Goal: Information Seeking & Learning: Learn about a topic

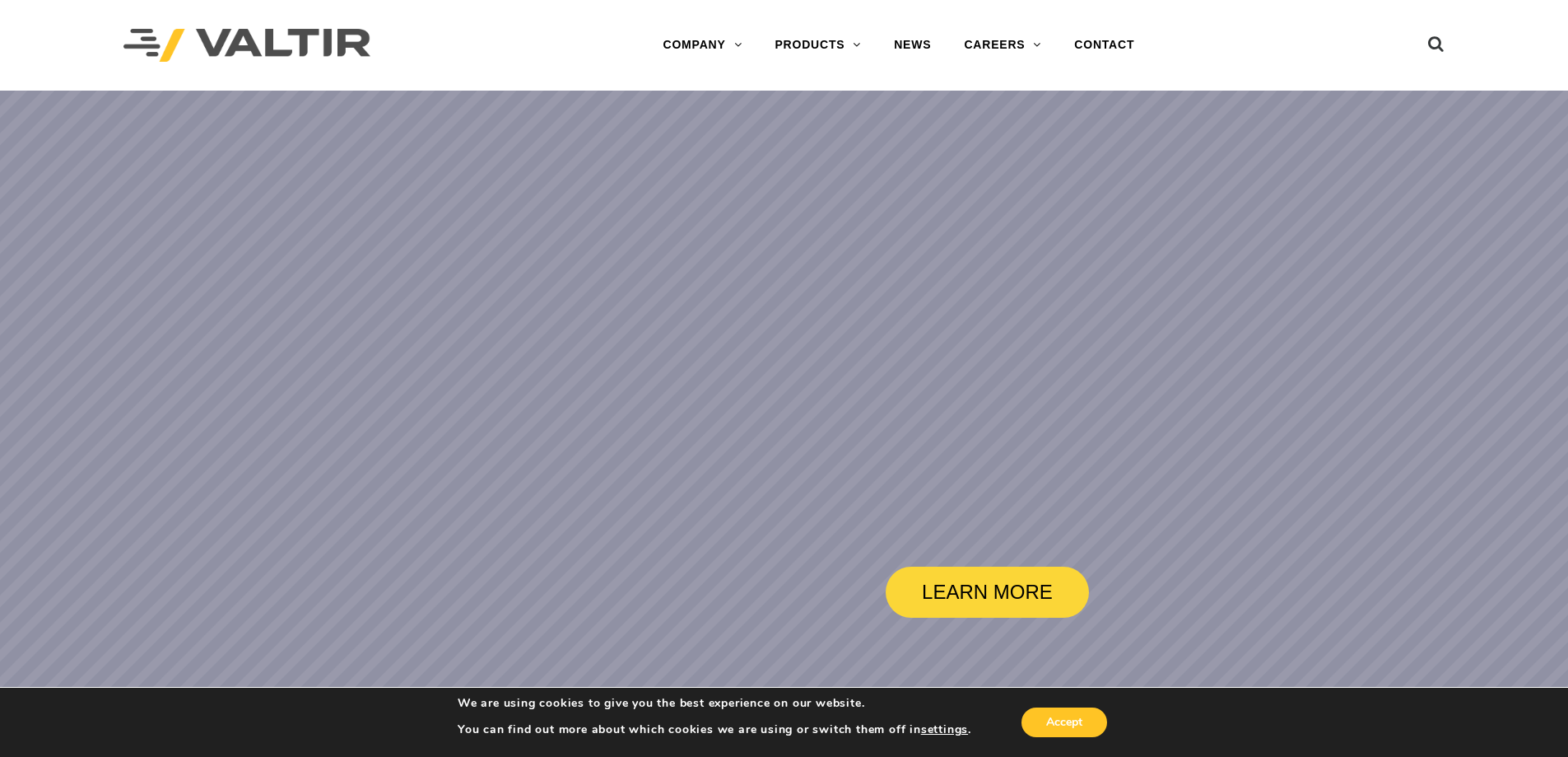
click at [1072, 752] on div "We are using cookies to give you the best experience on our website. You can fi…" at bounding box center [784, 722] width 768 height 69
click at [1071, 731] on button "Accept" at bounding box center [1064, 722] width 86 height 29
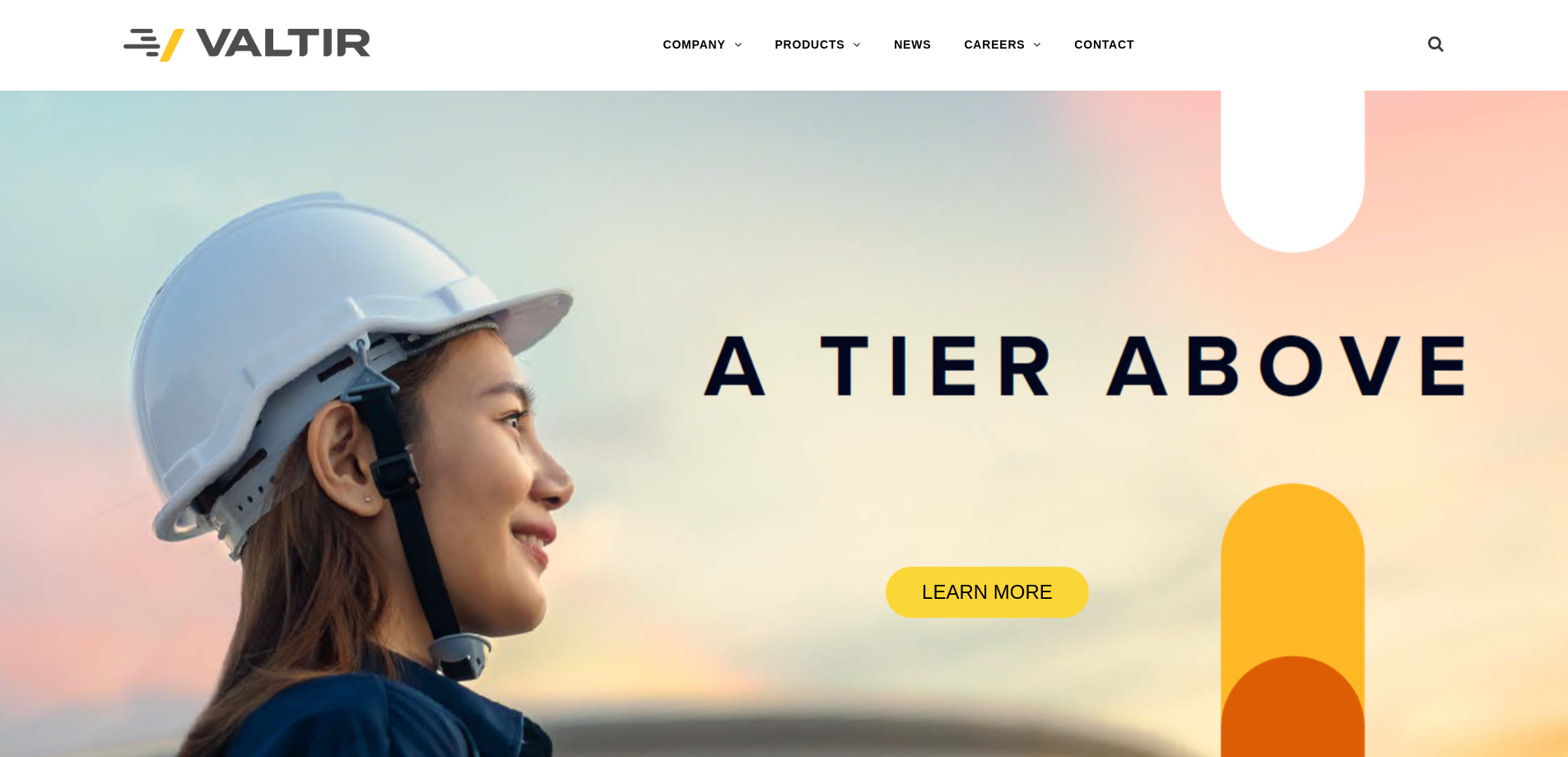
click at [814, 72] on link "BARRICADES" at bounding box center [861, 79] width 205 height 33
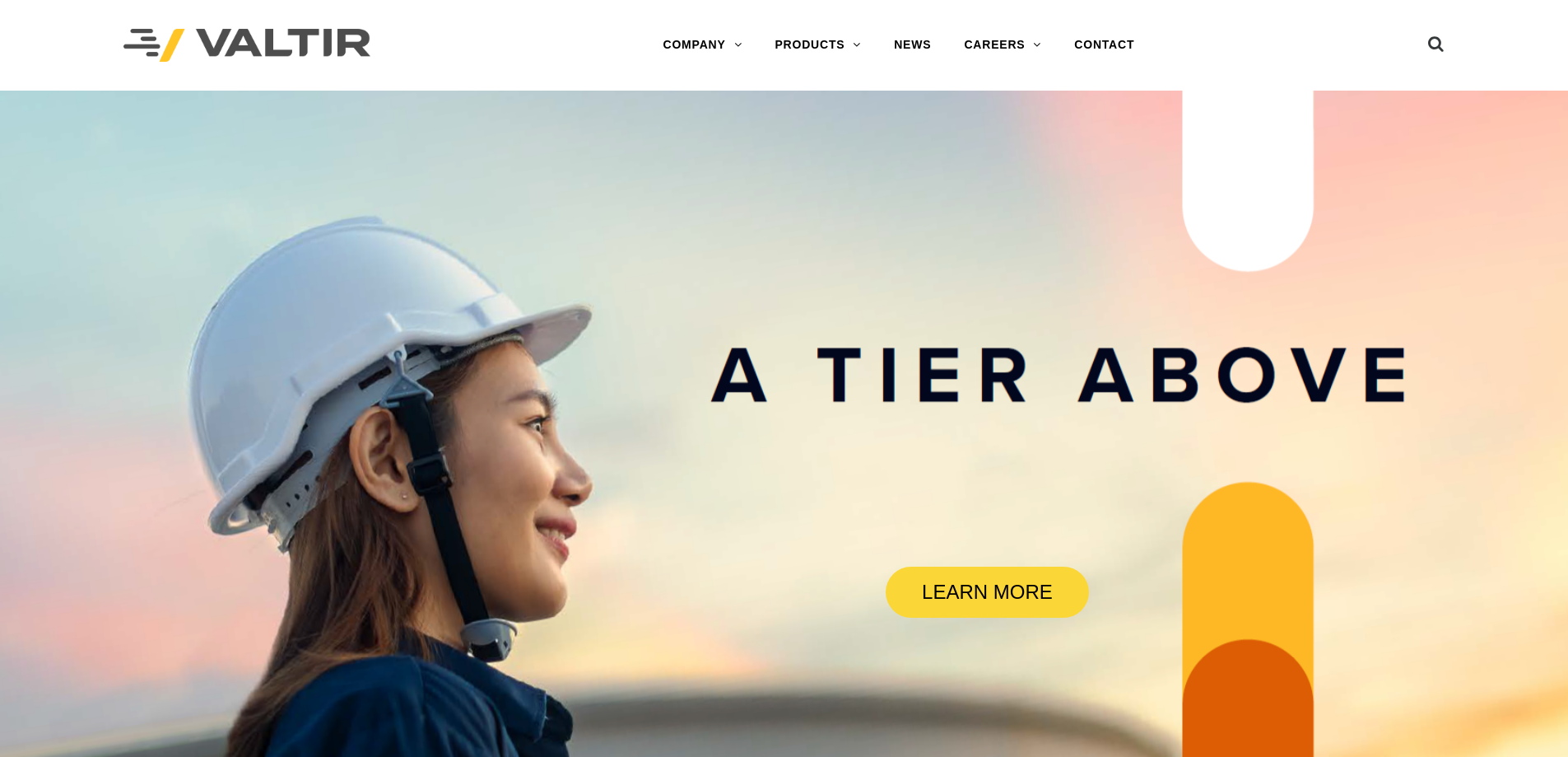
click at [835, 101] on link "BARRIERS" at bounding box center [861, 111] width 205 height 33
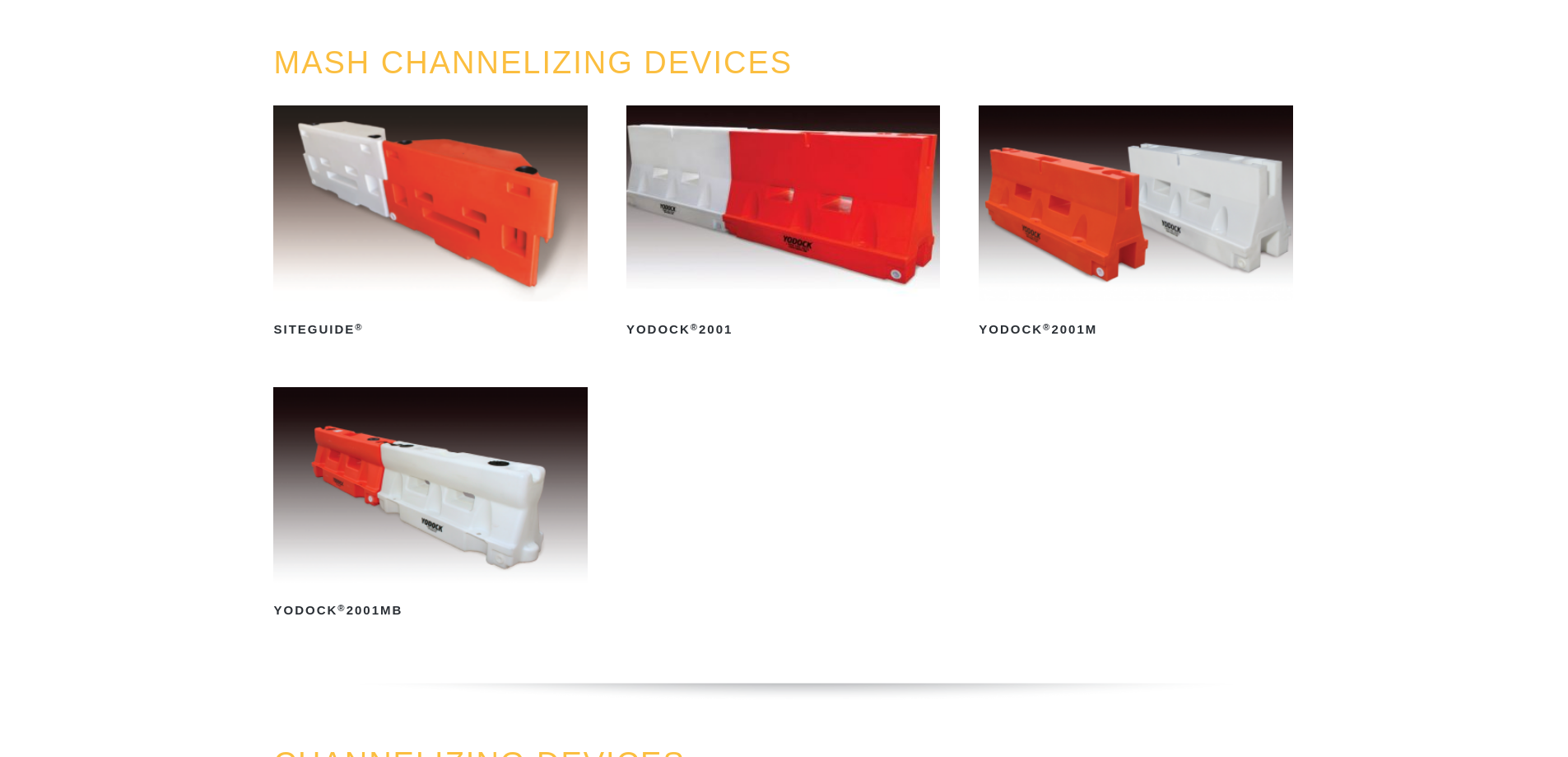
scroll to position [164, 0]
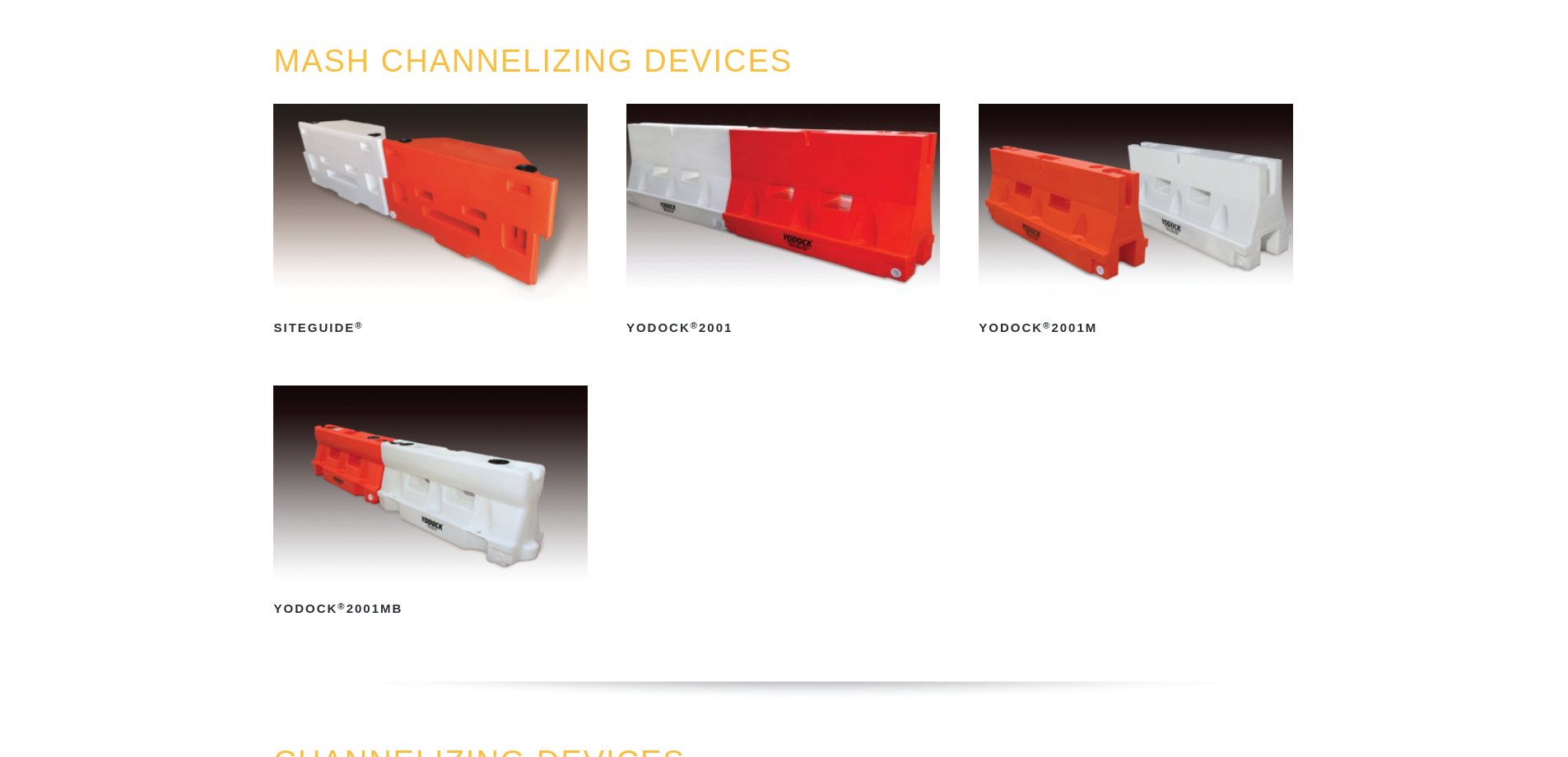
click at [374, 505] on img at bounding box center [430, 483] width 314 height 196
click at [402, 513] on img at bounding box center [430, 483] width 314 height 196
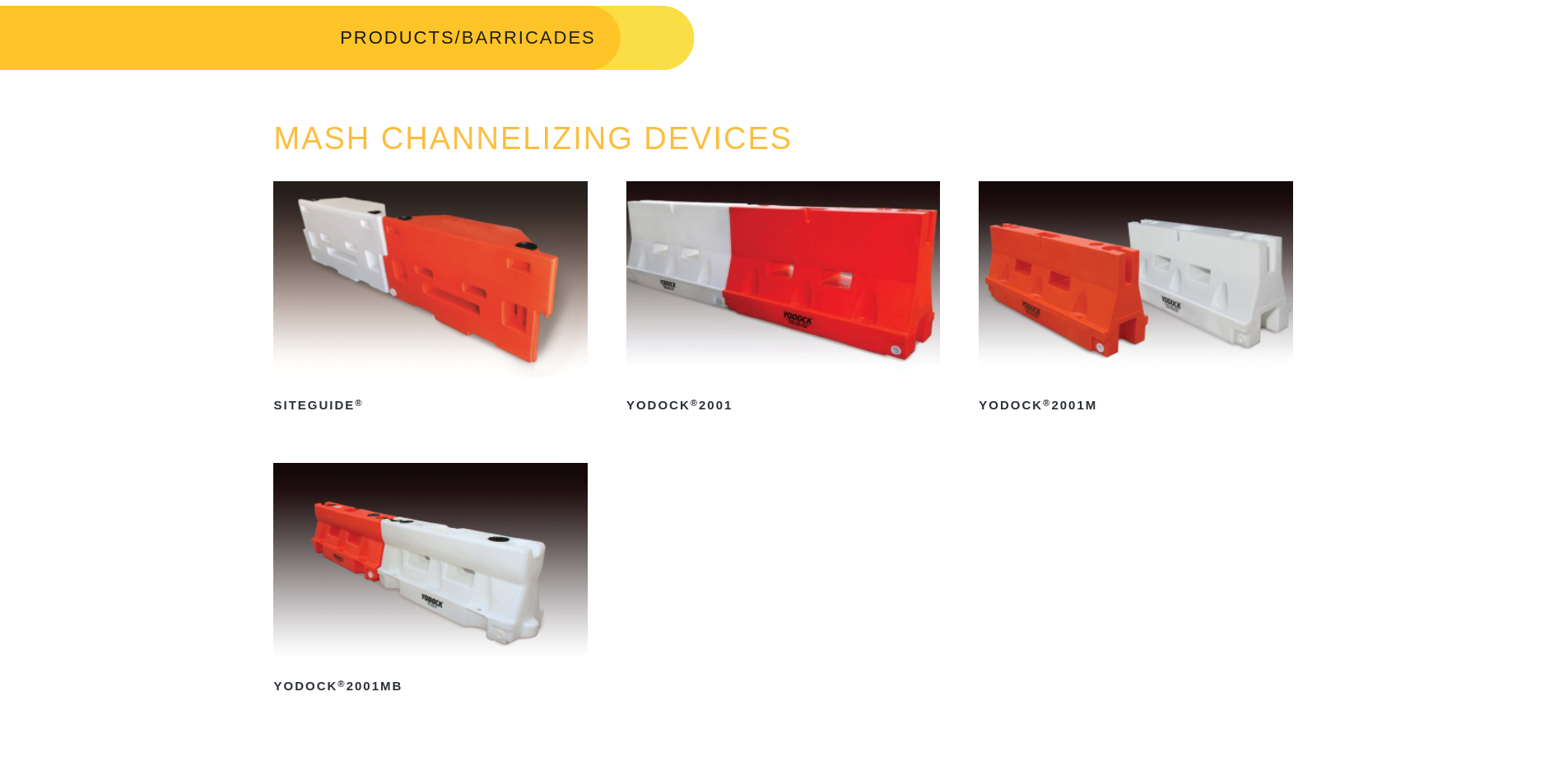
scroll to position [0, 0]
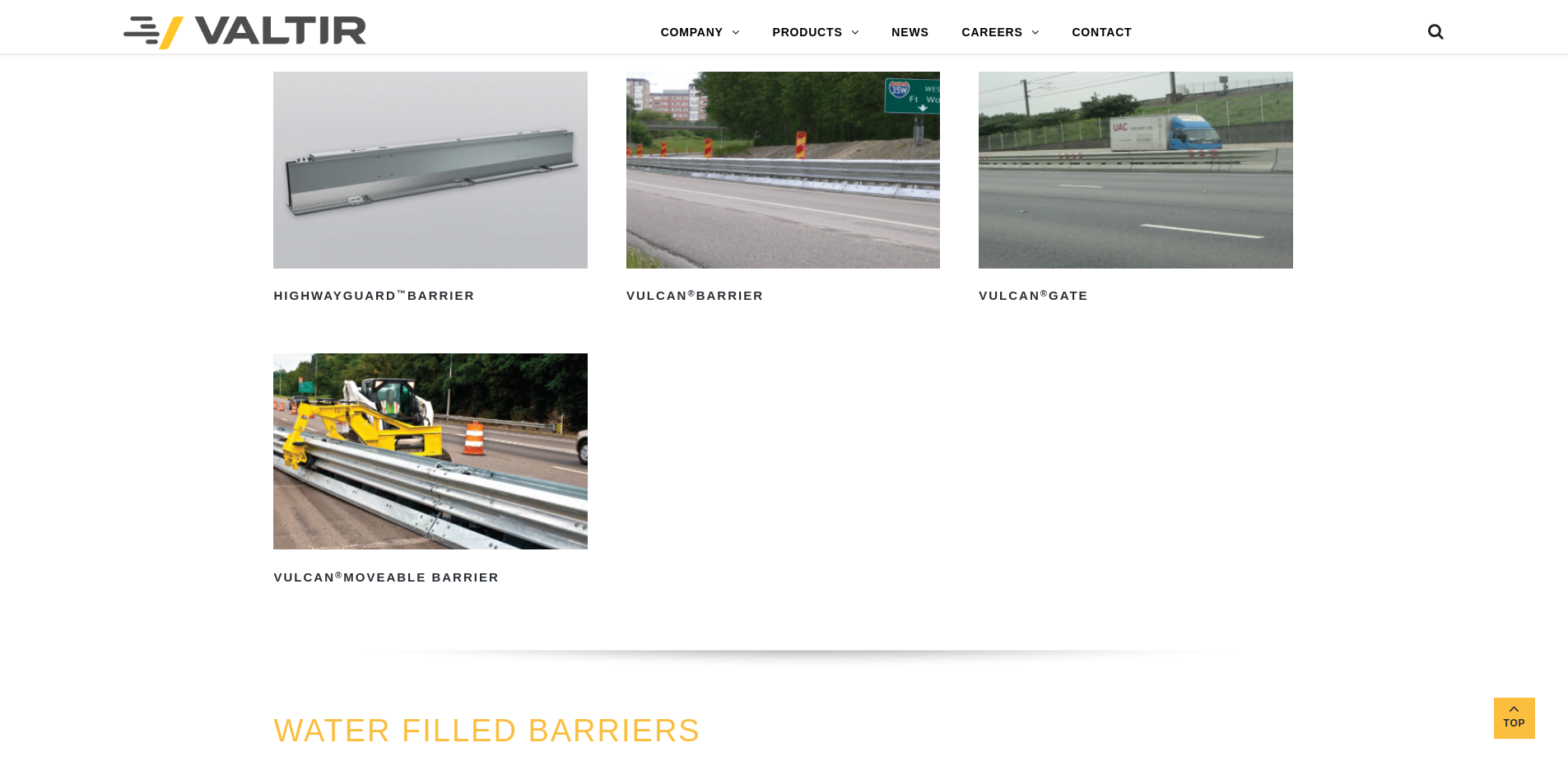
scroll to position [1812, 0]
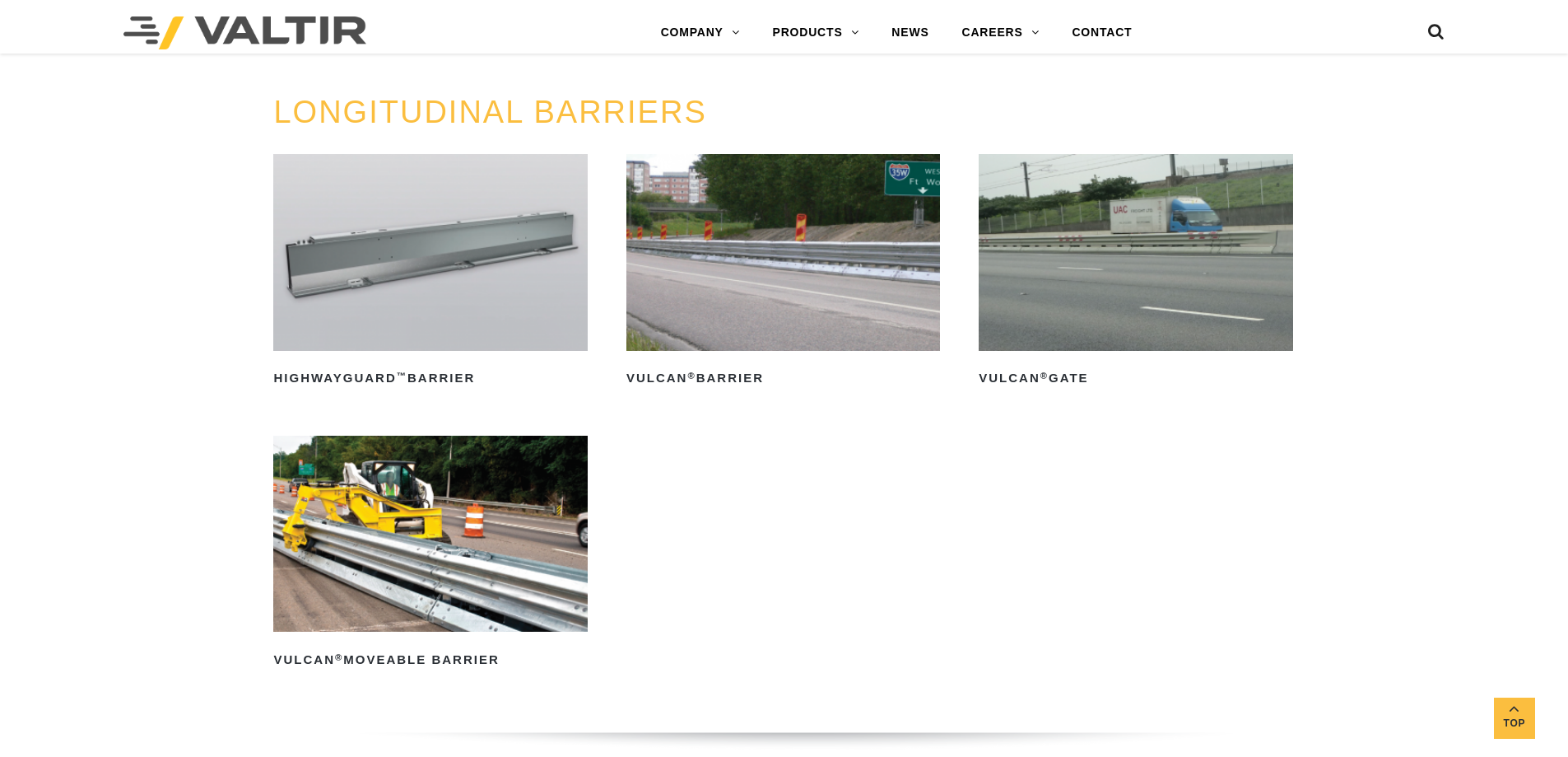
click at [444, 275] on img at bounding box center [430, 252] width 314 height 196
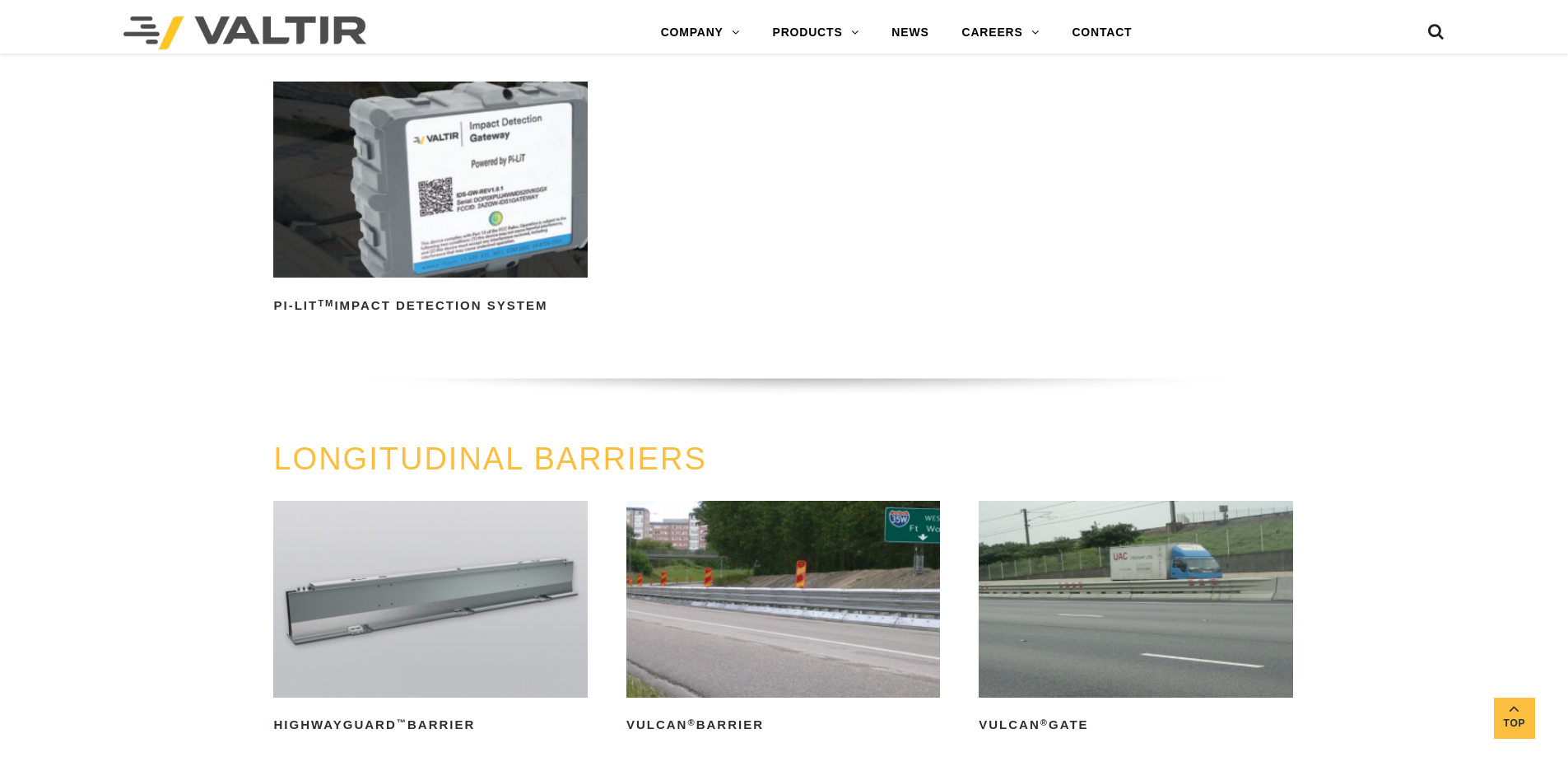
scroll to position [1235, 0]
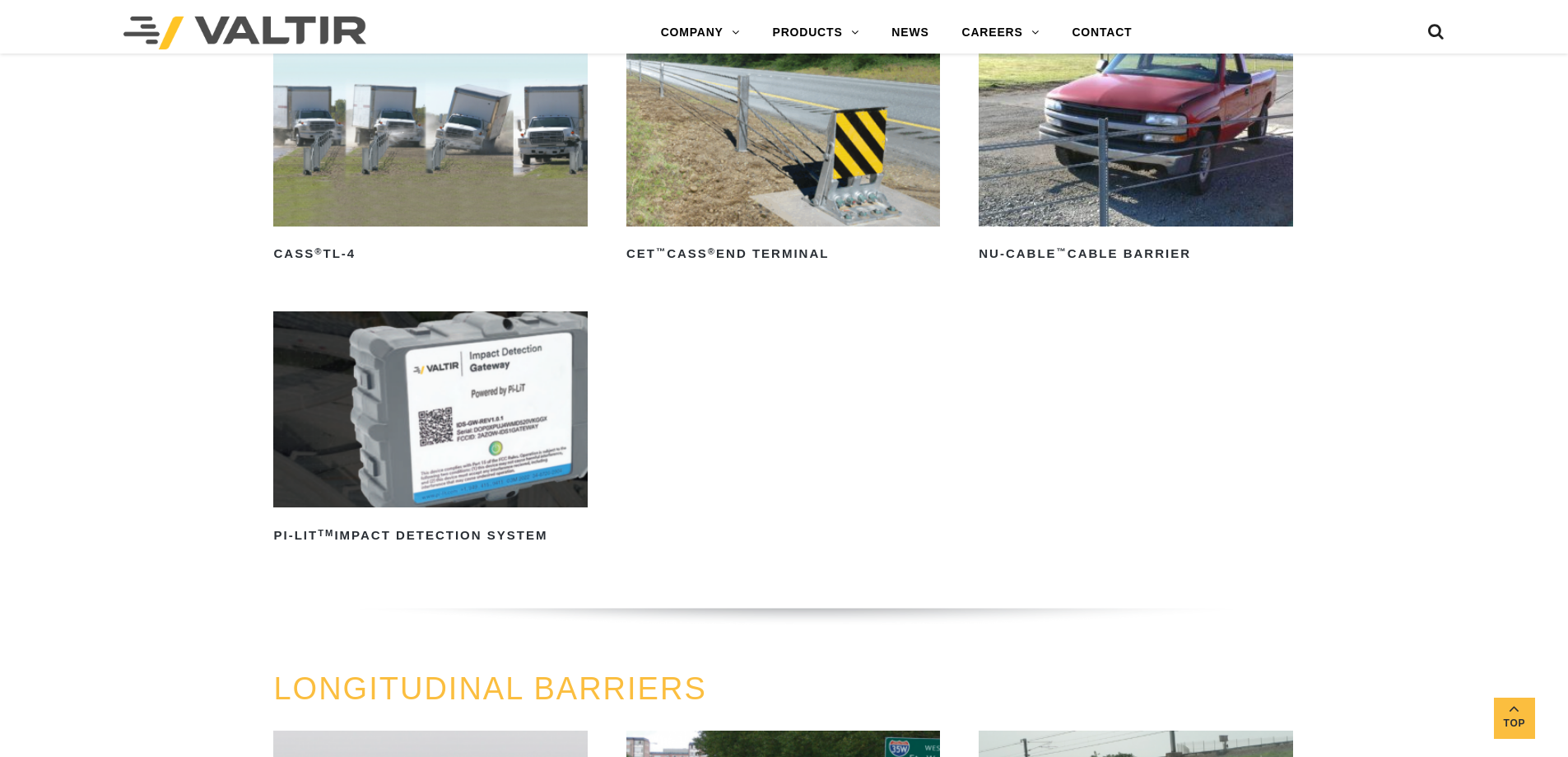
click at [822, 223] on link "GATES" at bounding box center [859, 231] width 205 height 33
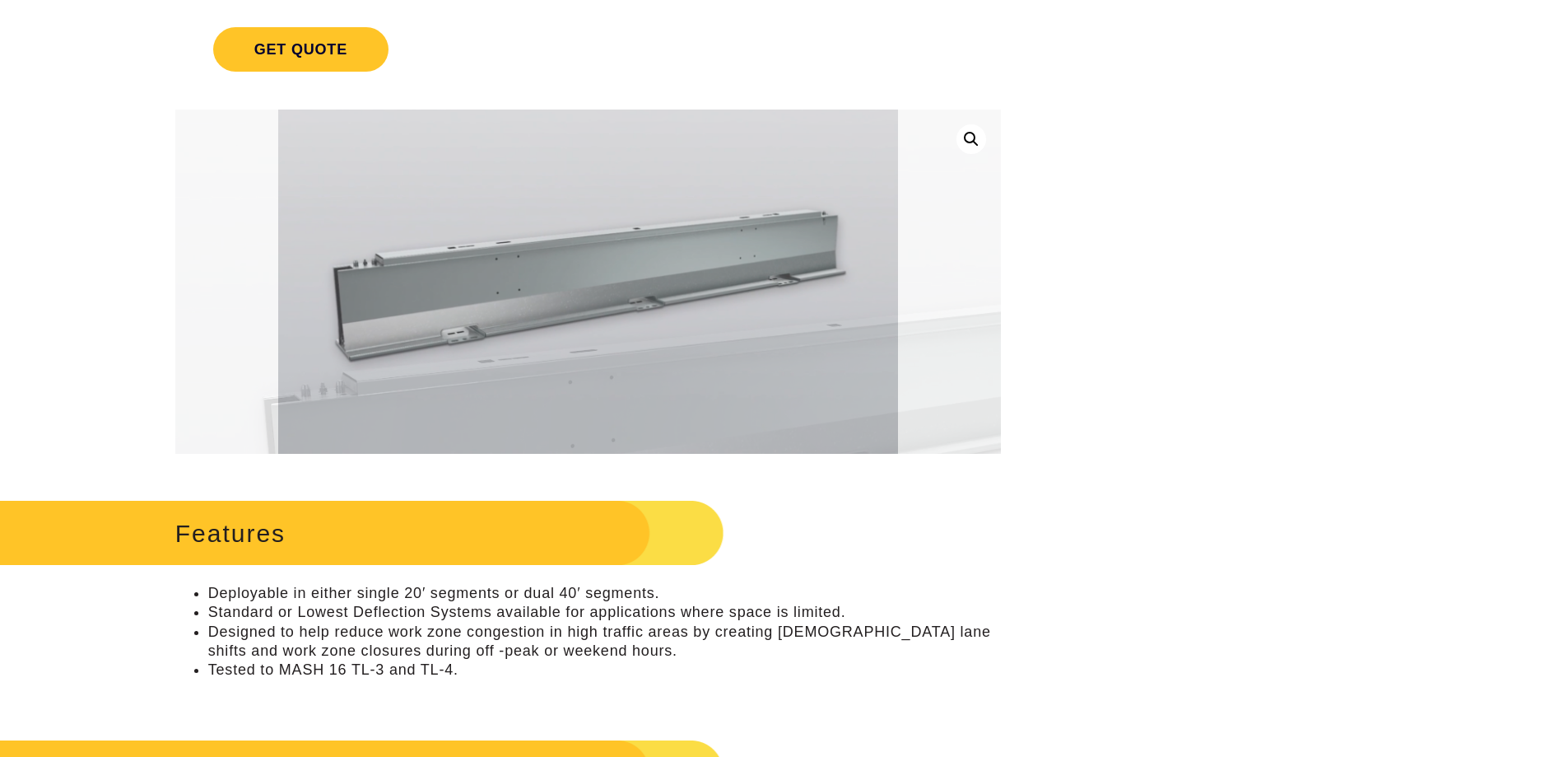
scroll to position [247, 0]
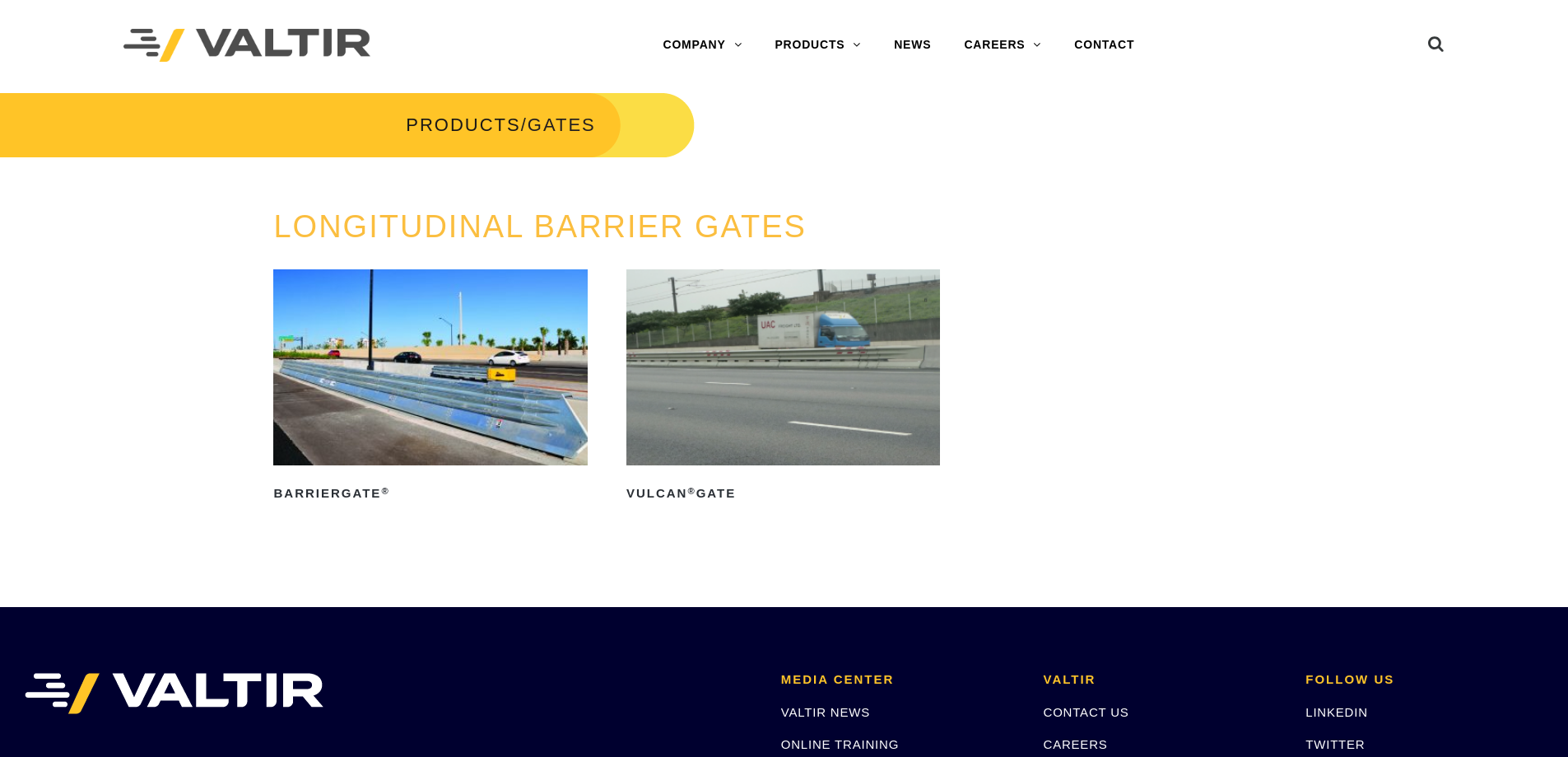
click at [809, 274] on link "GUARDRAIL" at bounding box center [861, 276] width 205 height 33
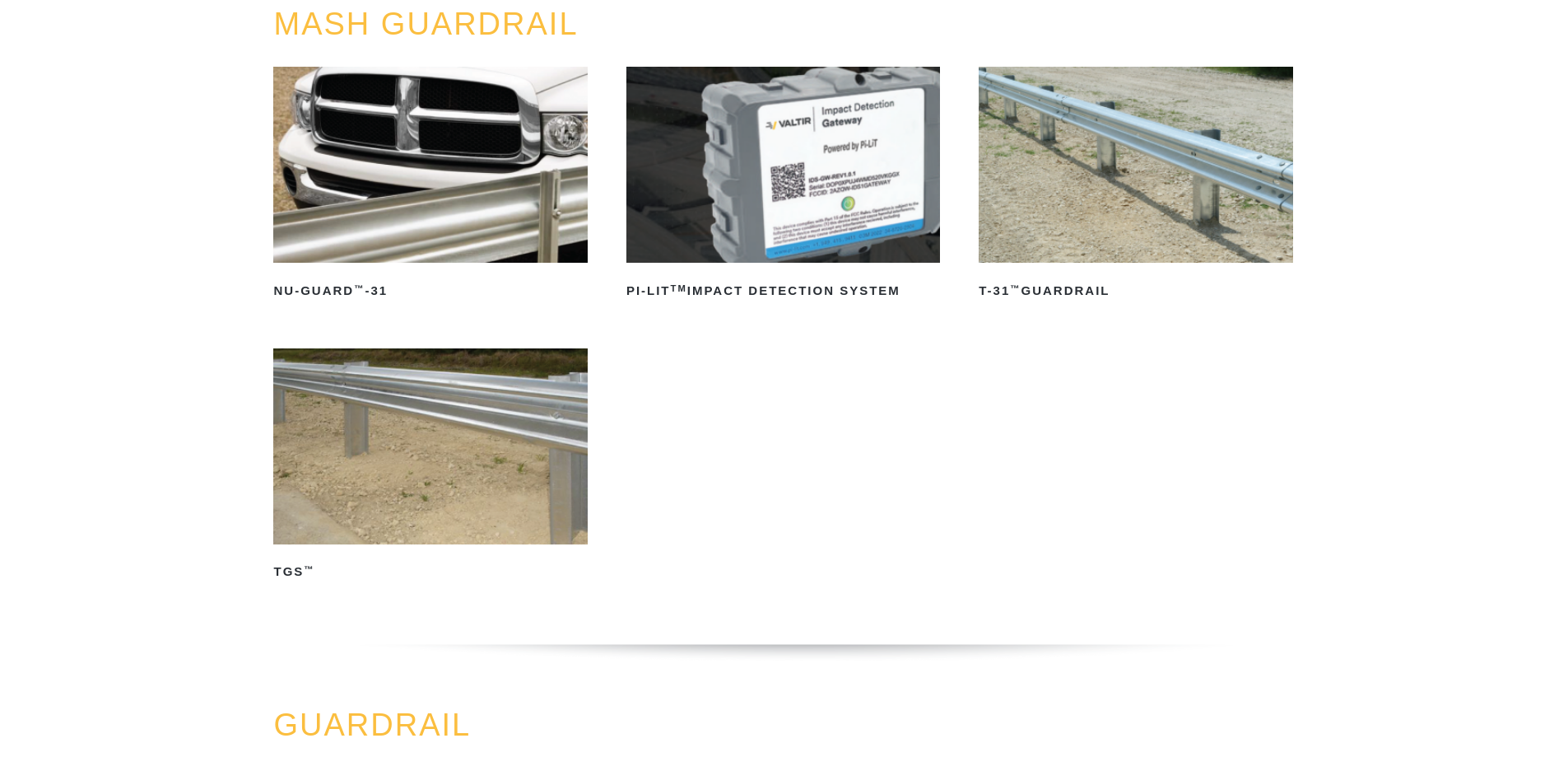
scroll to position [164, 0]
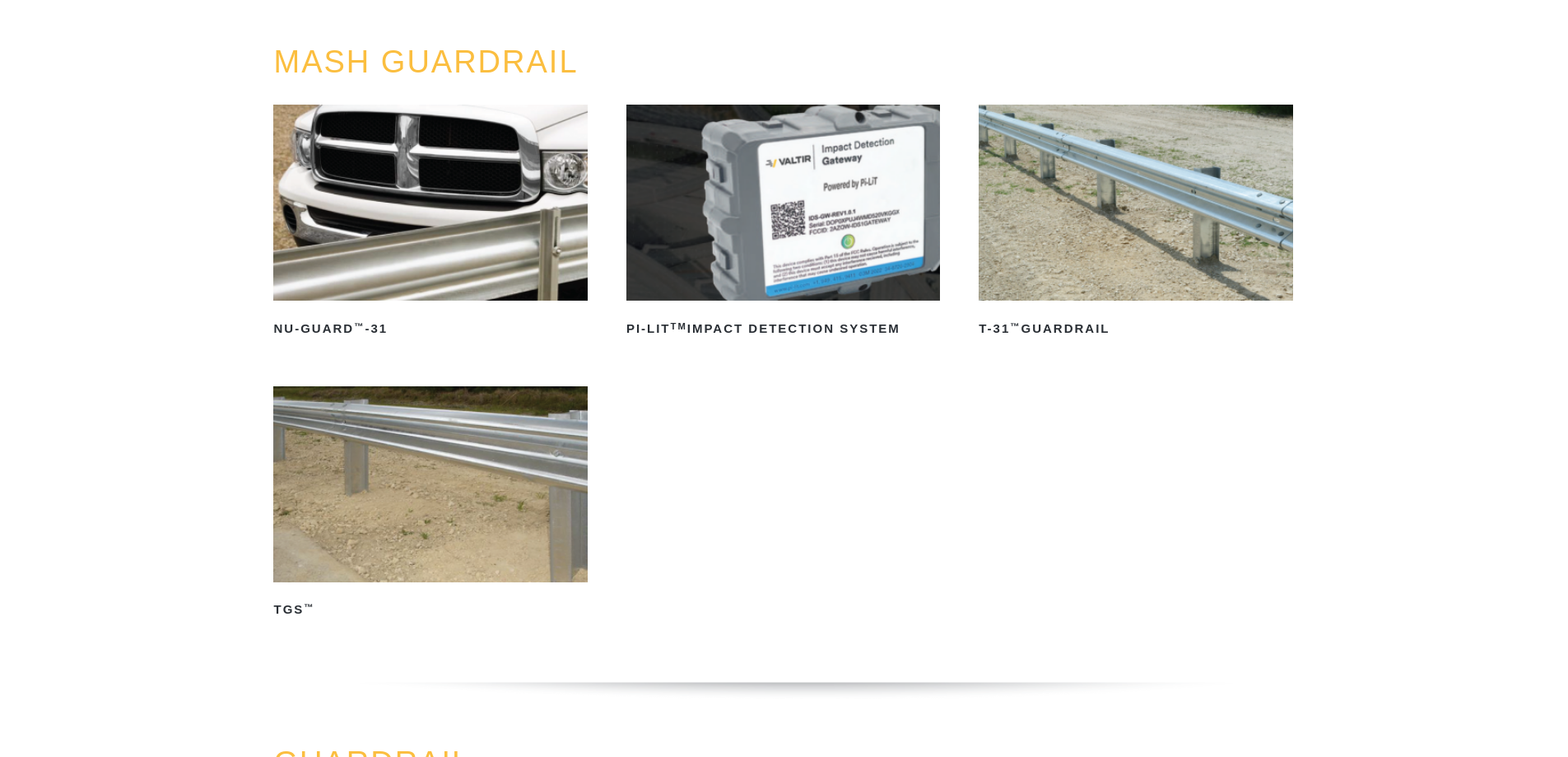
click at [1029, 212] on img at bounding box center [1135, 203] width 314 height 196
click at [537, 408] on img at bounding box center [430, 484] width 314 height 196
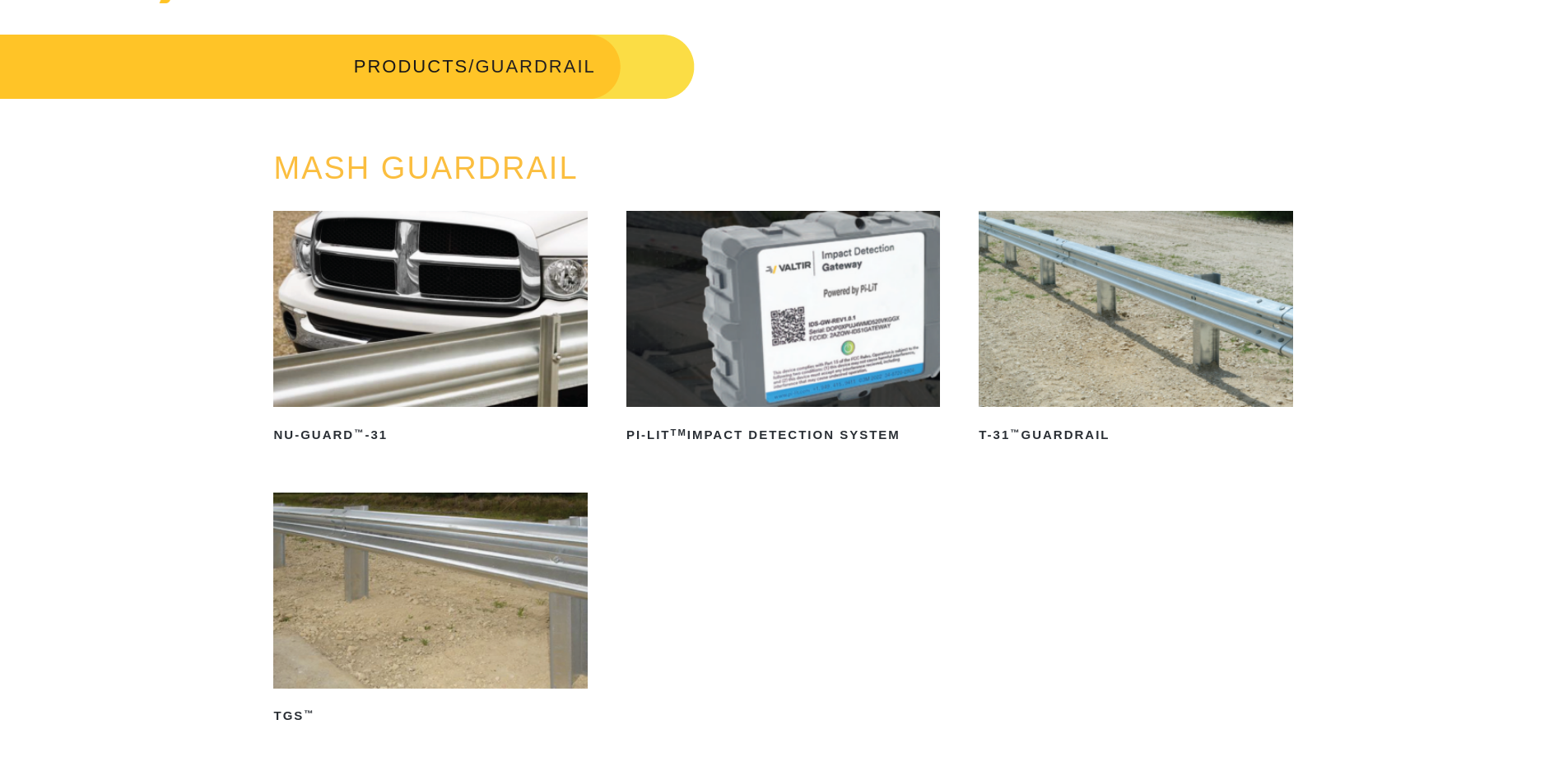
scroll to position [0, 0]
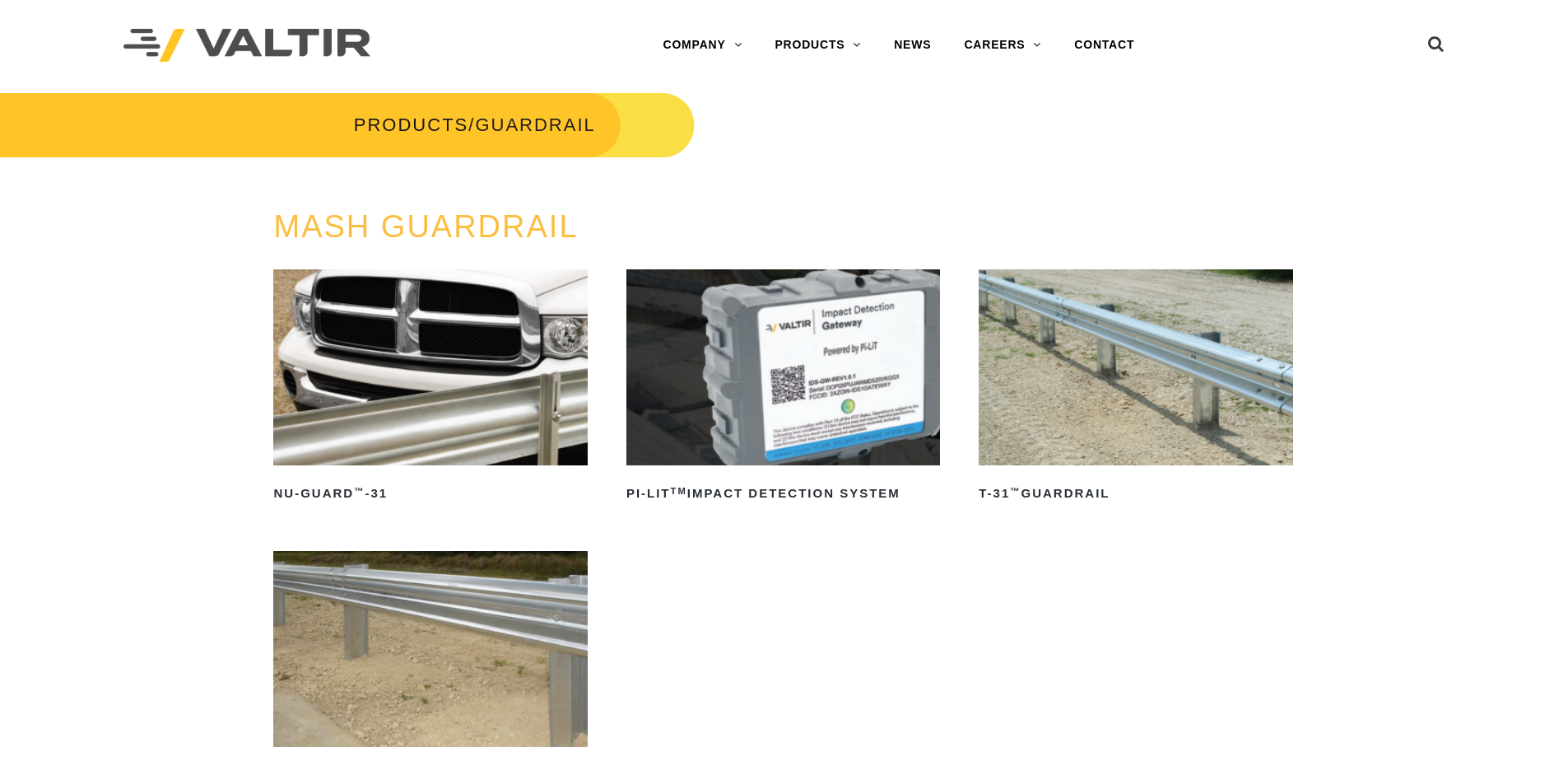
click at [831, 166] on link "DELINEATORS" at bounding box center [861, 177] width 205 height 33
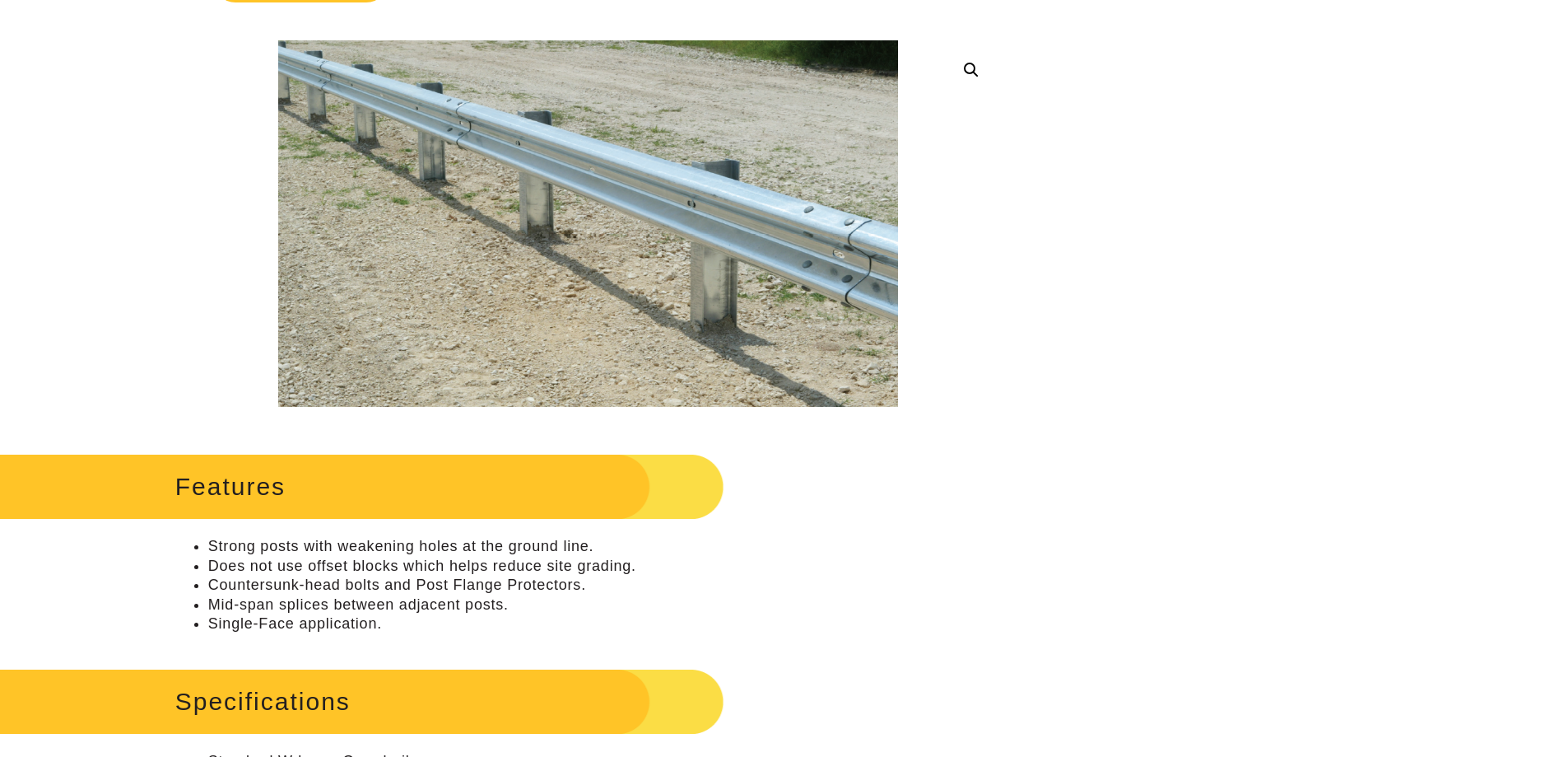
scroll to position [412, 0]
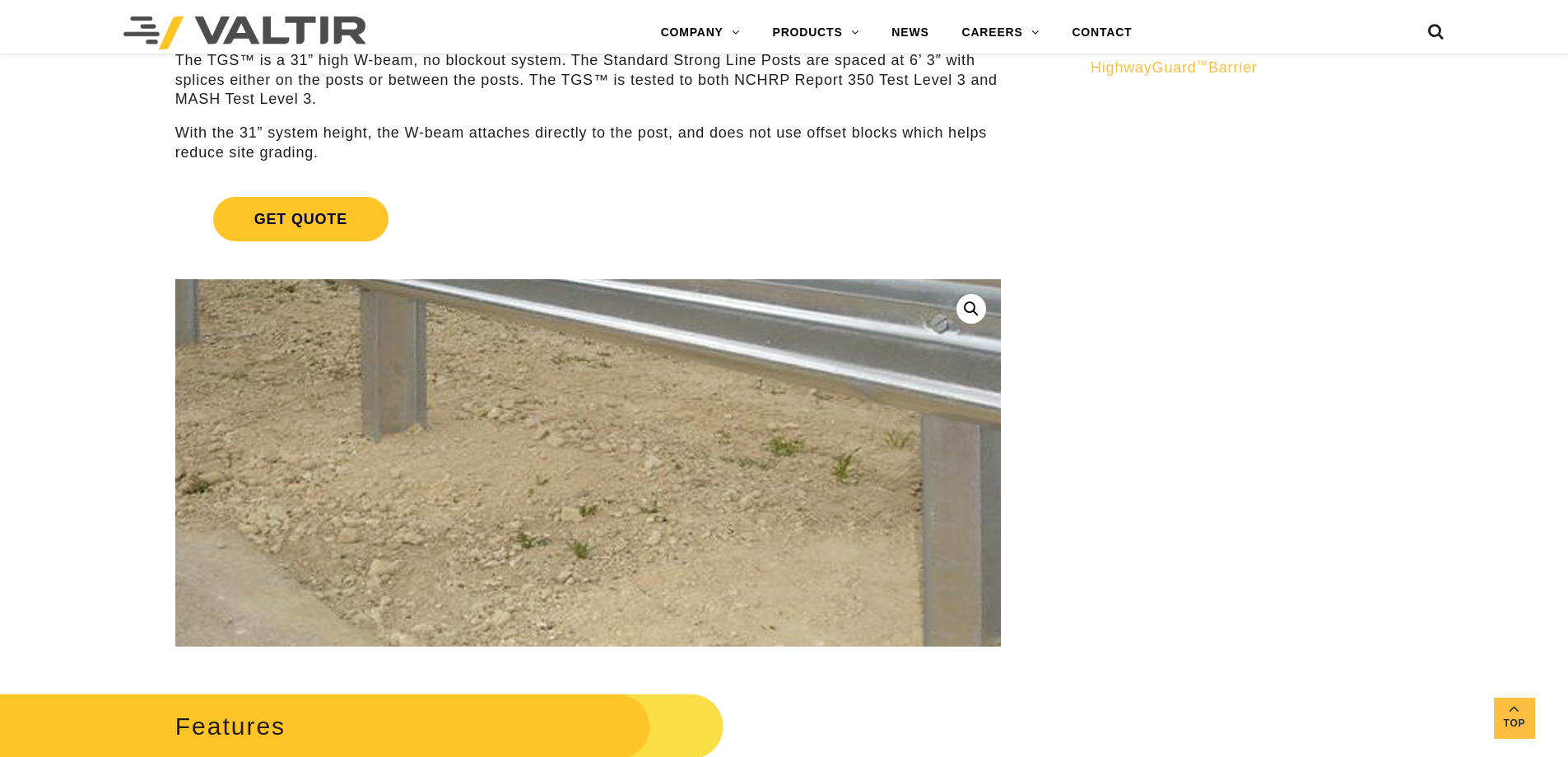
scroll to position [412, 0]
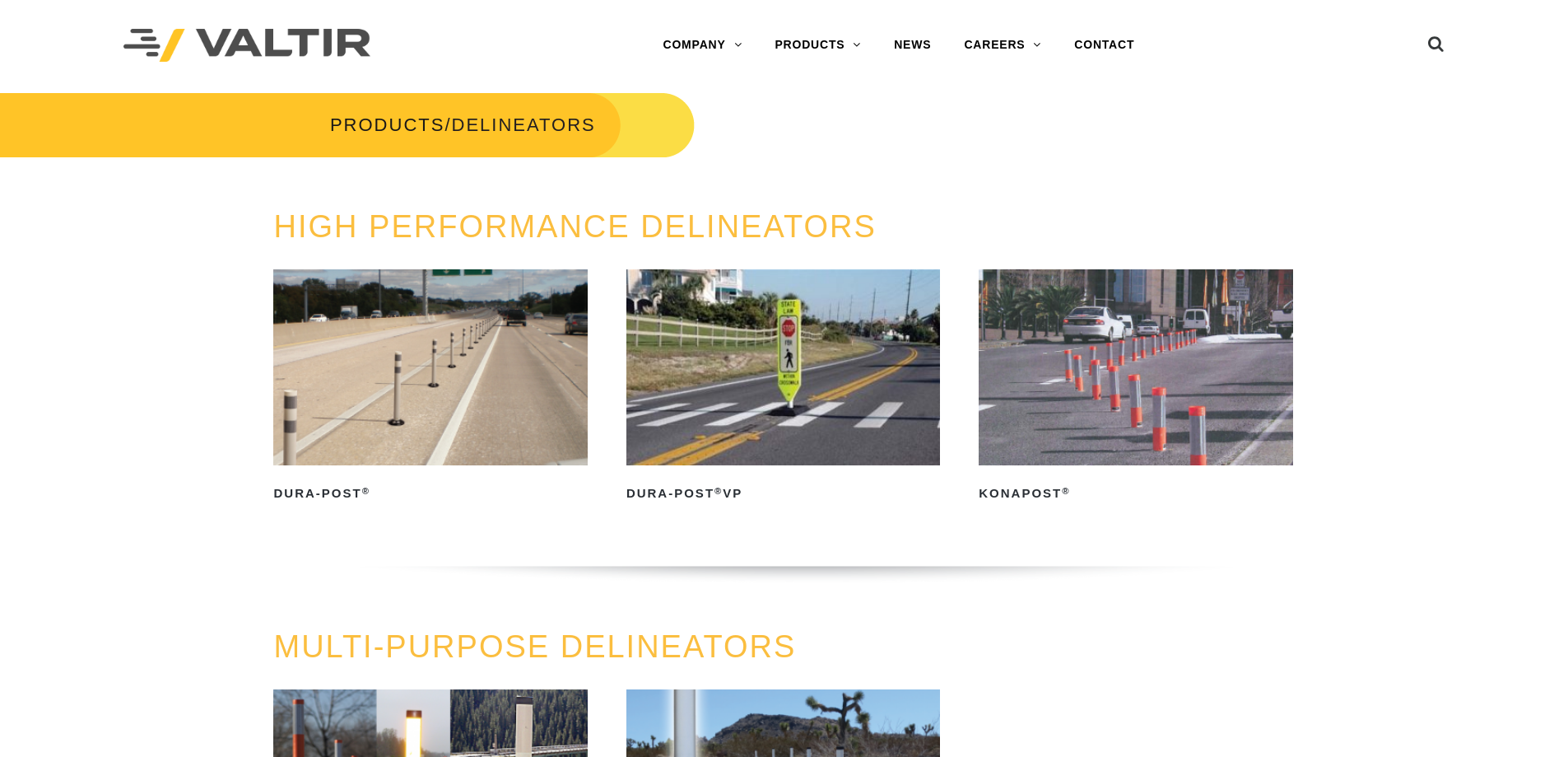
click at [804, 210] on link "END TERMINALS" at bounding box center [861, 210] width 205 height 33
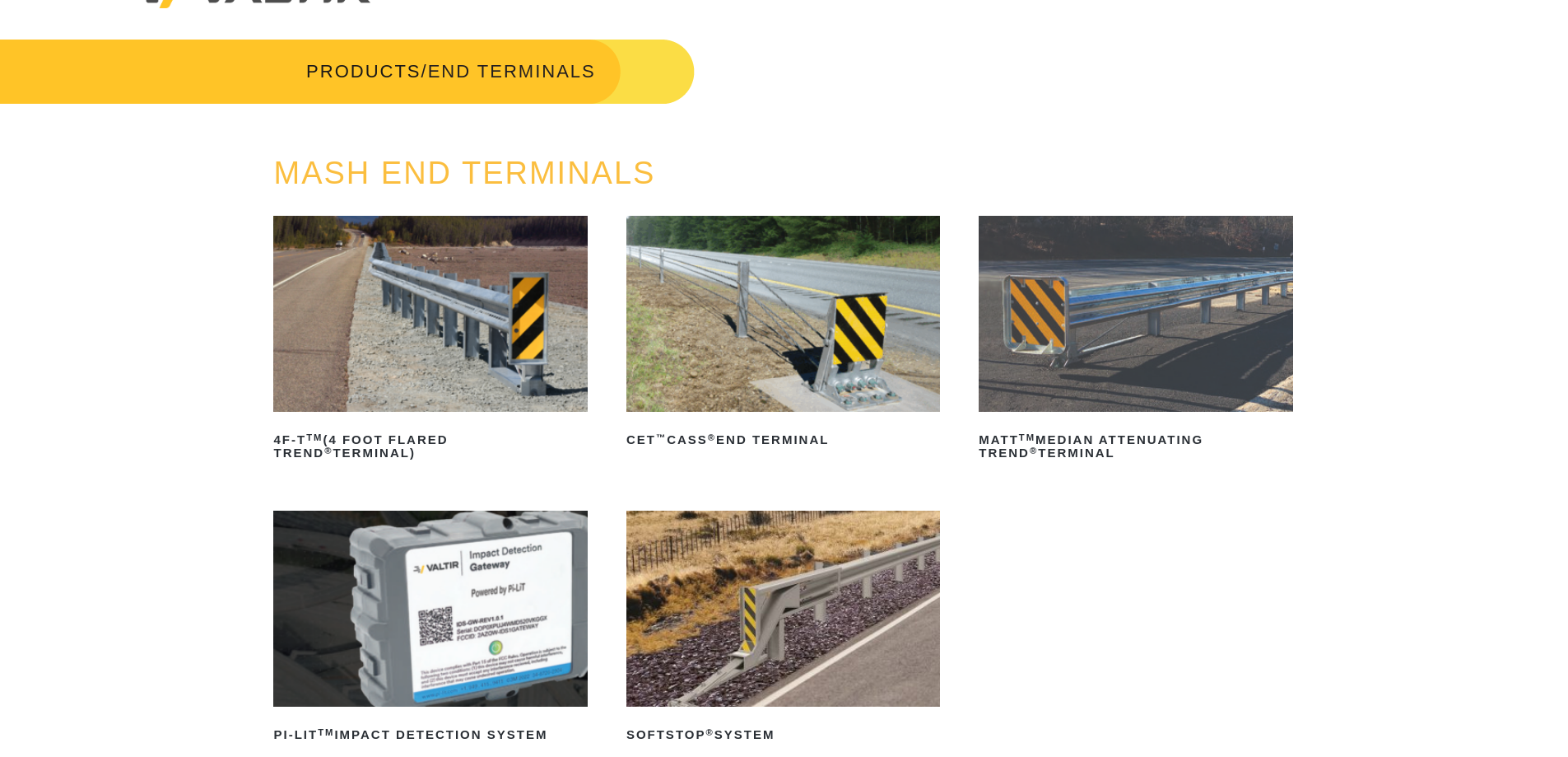
scroll to position [82, 0]
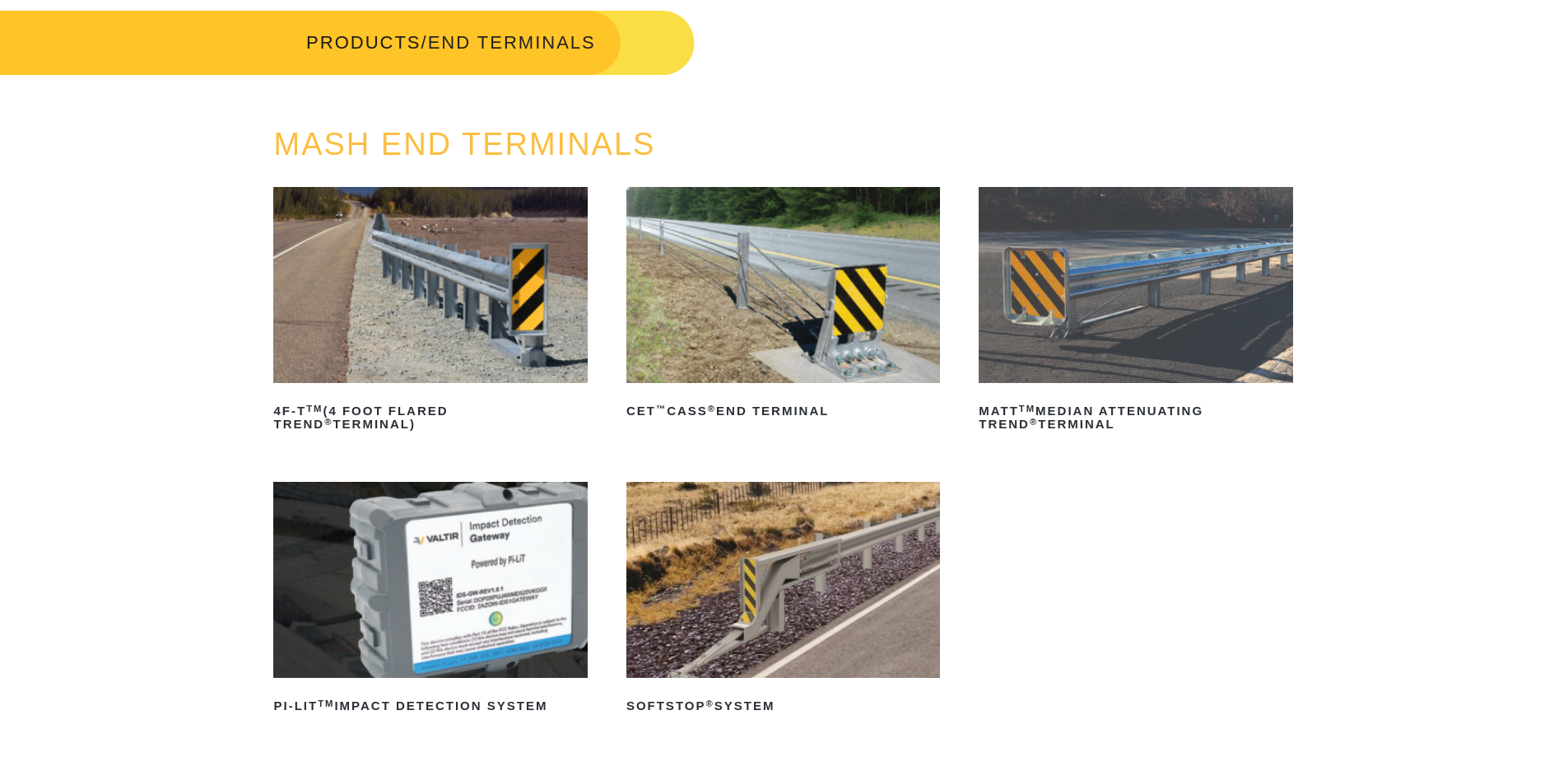
click at [774, 298] on img at bounding box center [783, 285] width 314 height 196
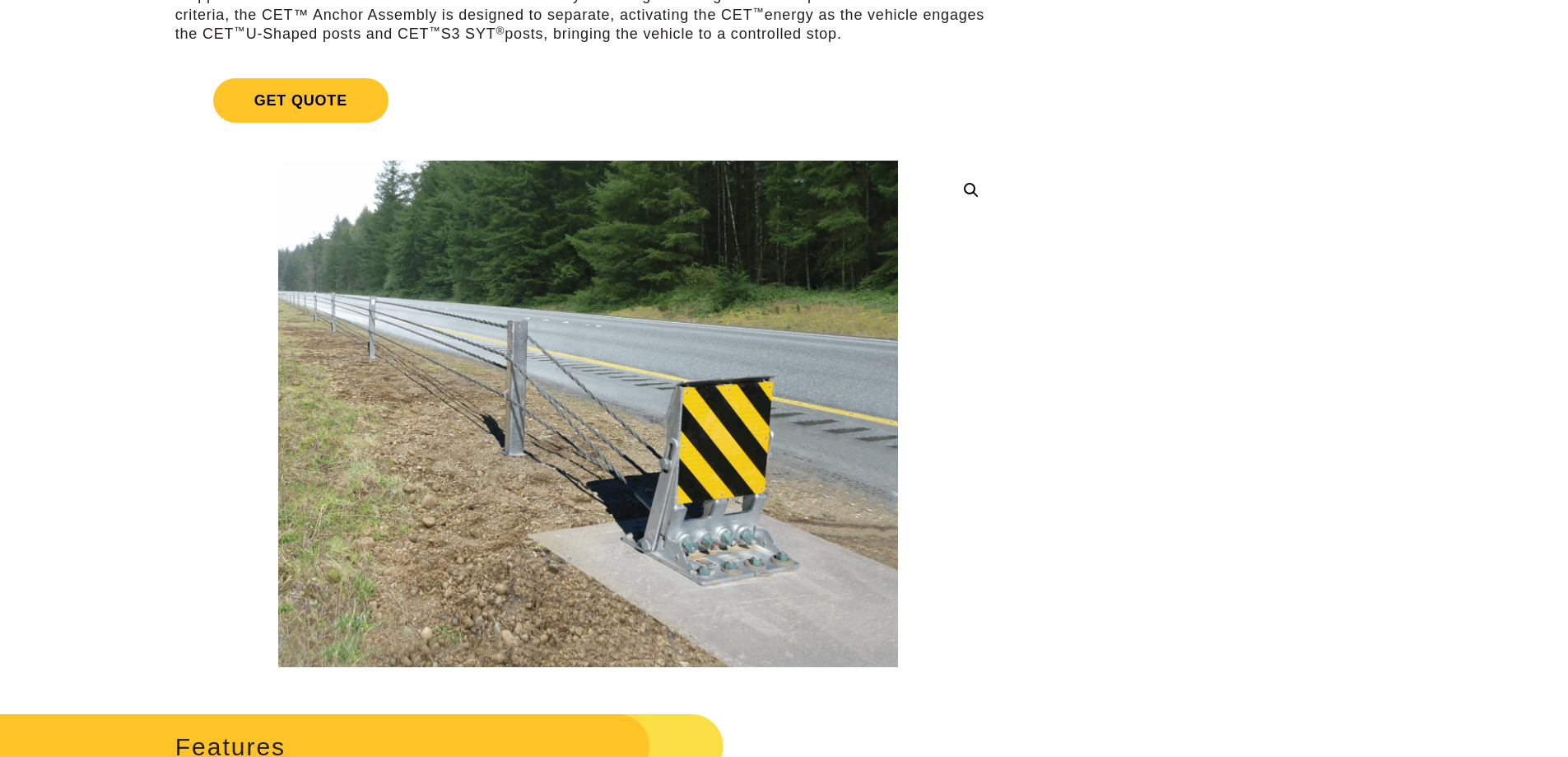
scroll to position [82, 0]
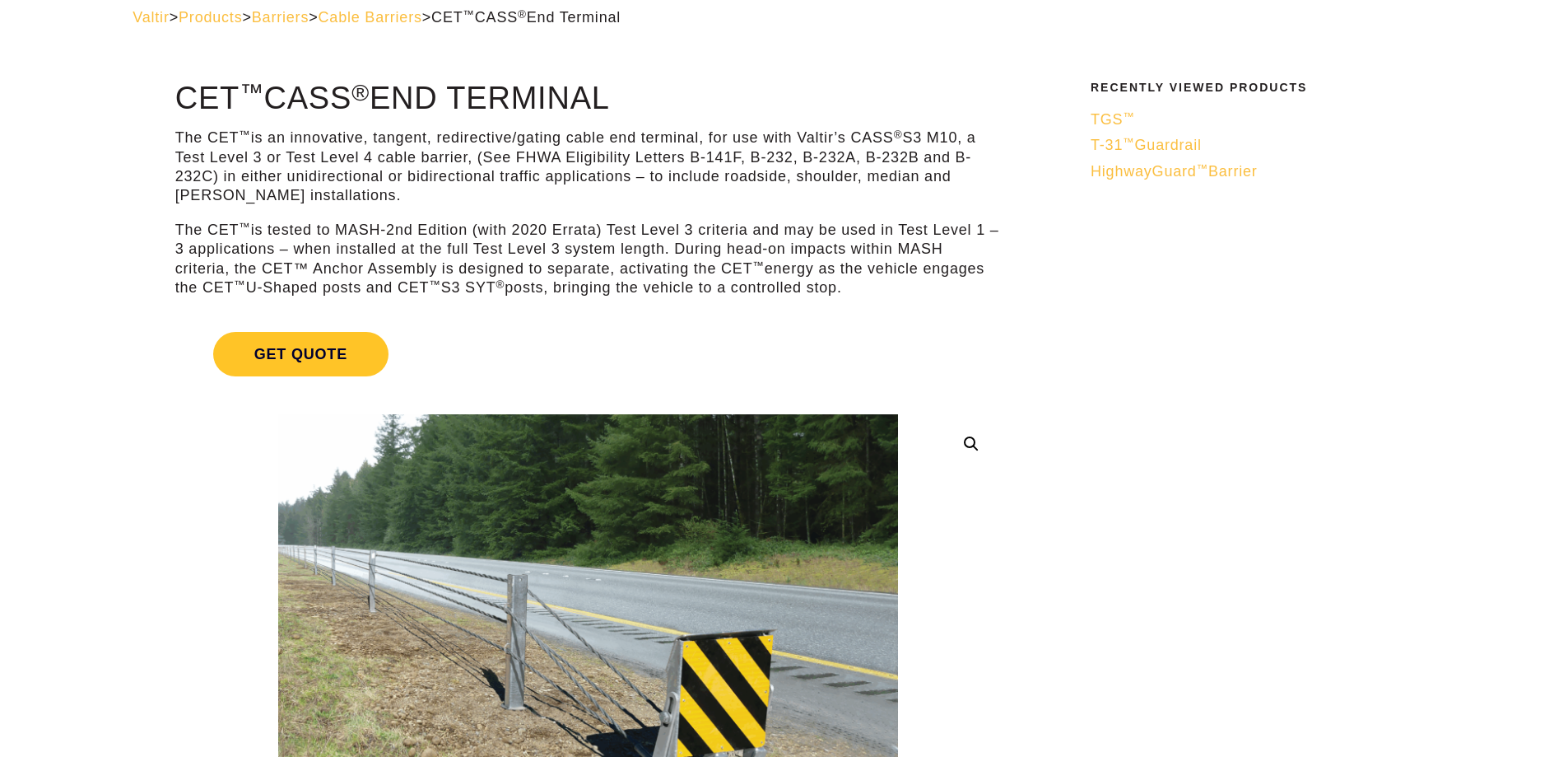
drag, startPoint x: 360, startPoint y: 83, endPoint x: 166, endPoint y: 89, distance: 194.1
copy h1 "CET ™ CASS ® End Terminal"
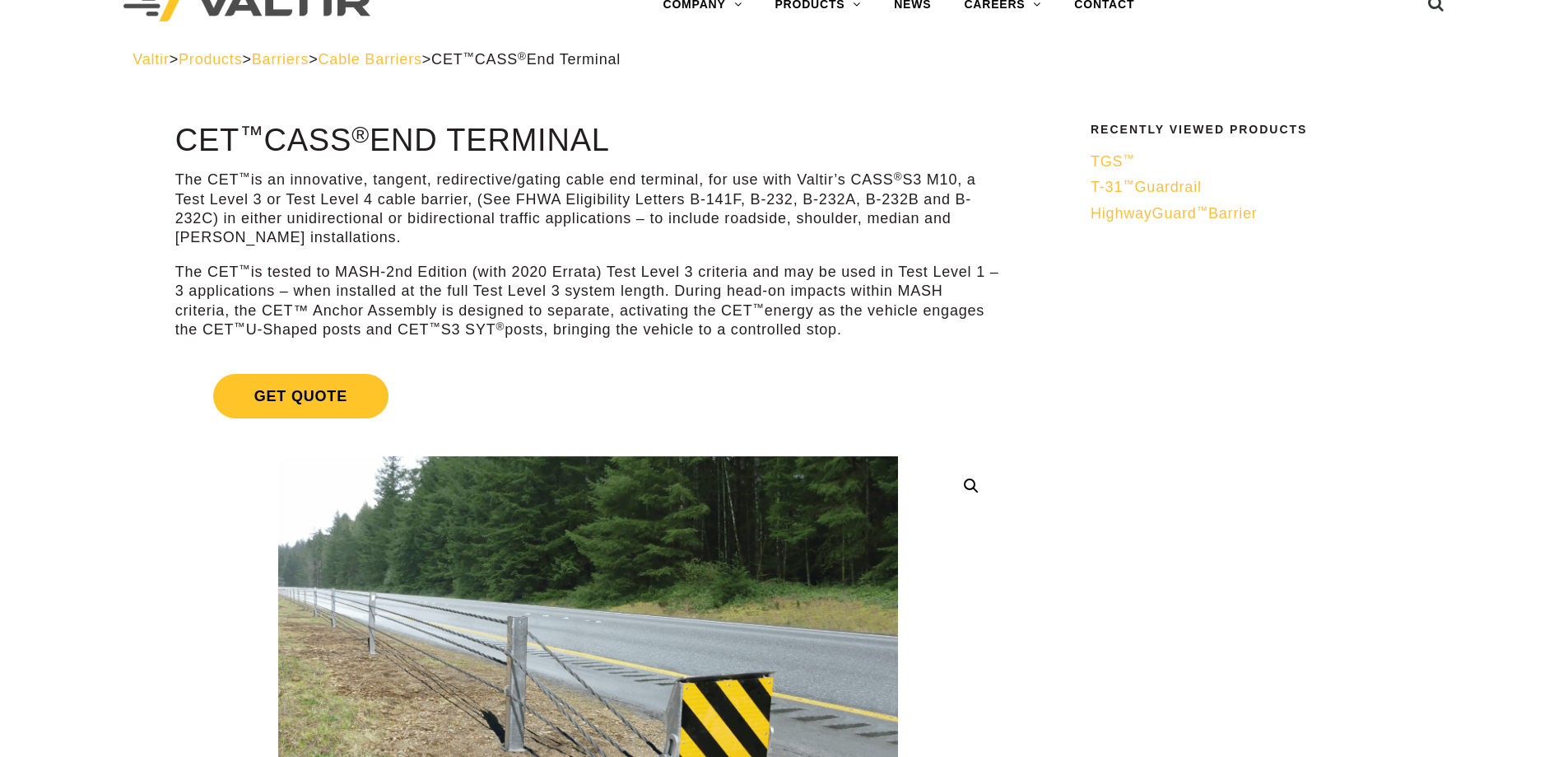
scroll to position [0, 0]
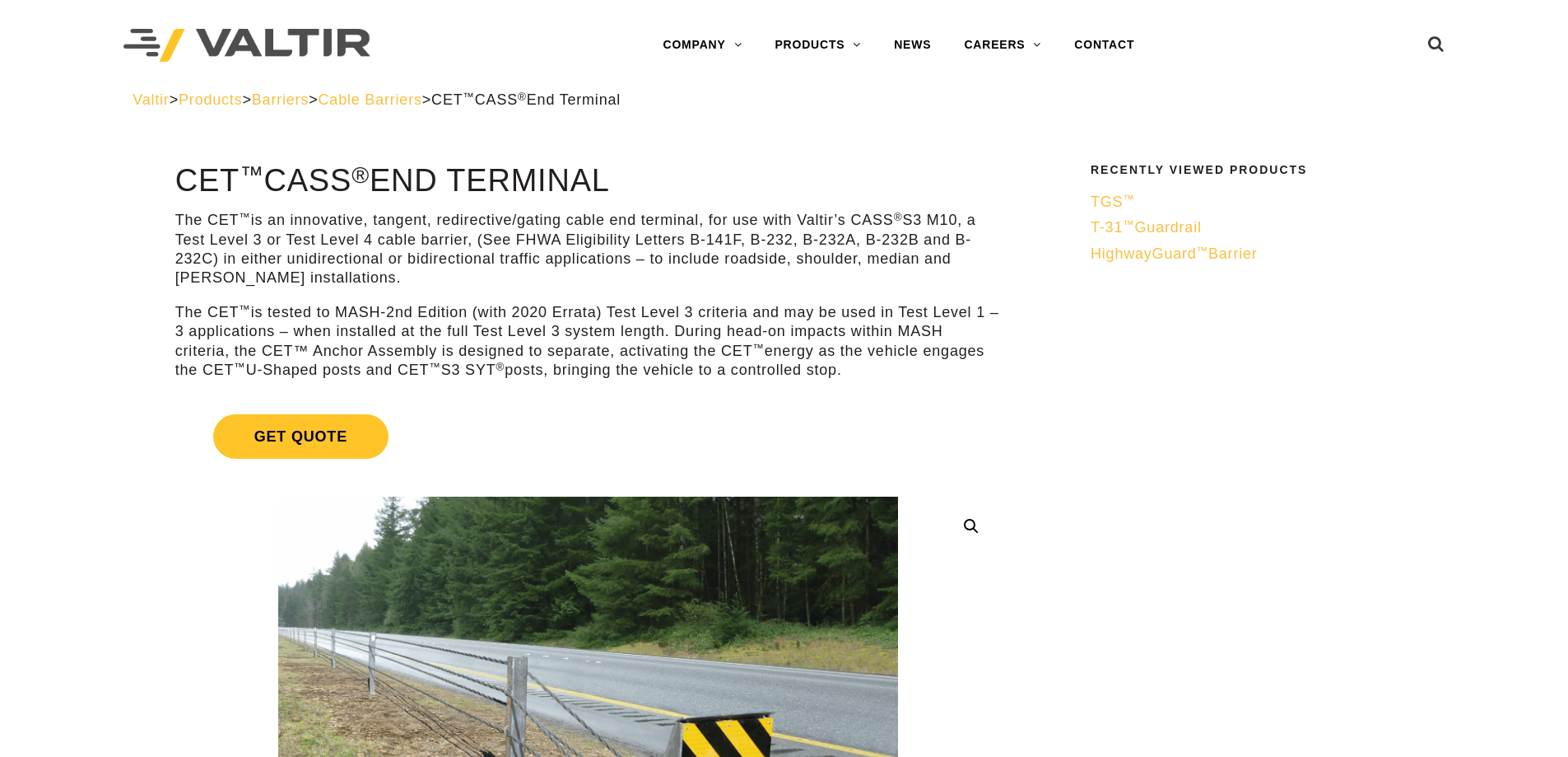
click at [821, 299] on link "SIGN POSTS & SUPPORTS" at bounding box center [861, 309] width 205 height 33
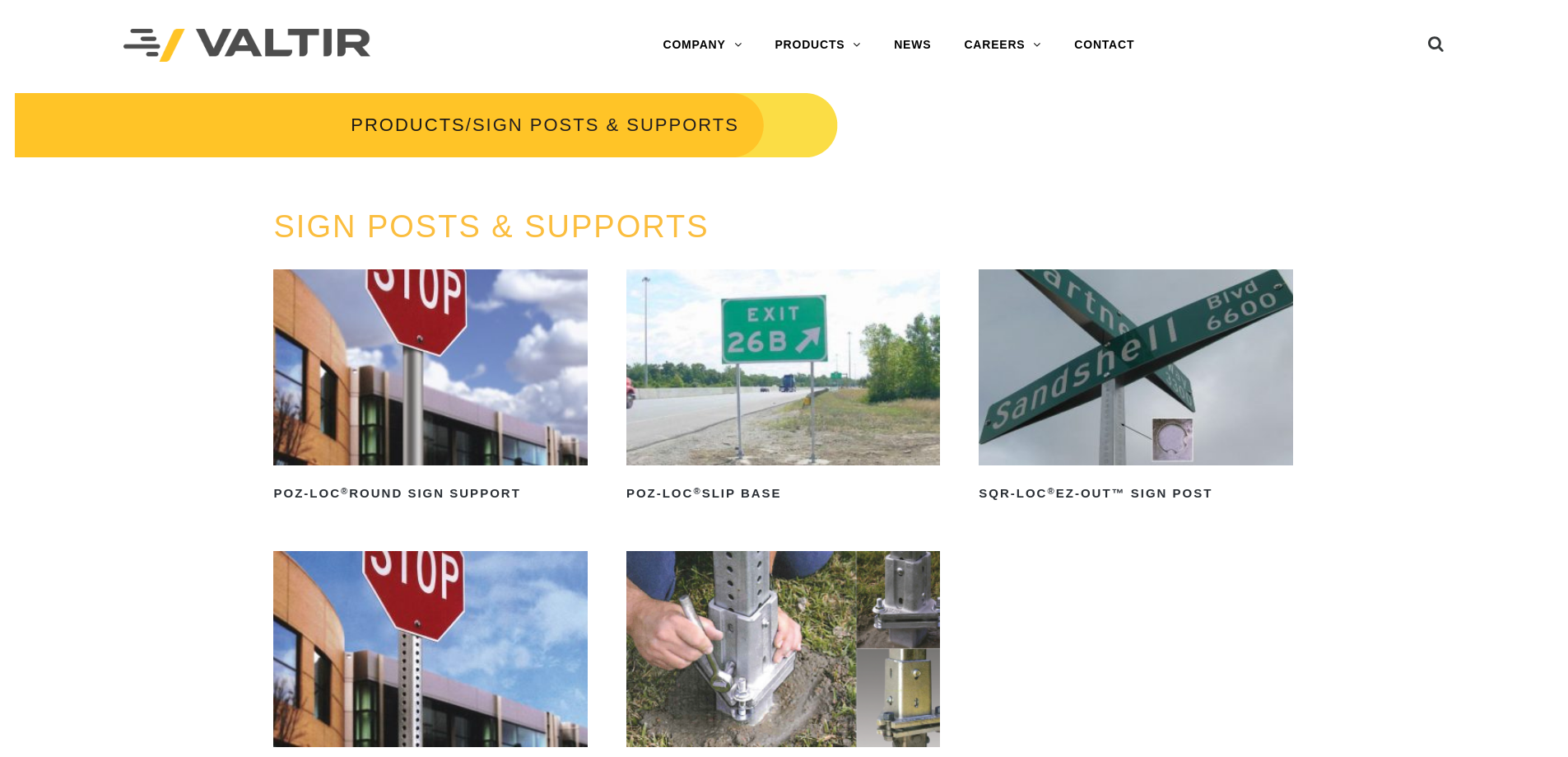
click at [826, 337] on link "TMAs" at bounding box center [861, 342] width 205 height 33
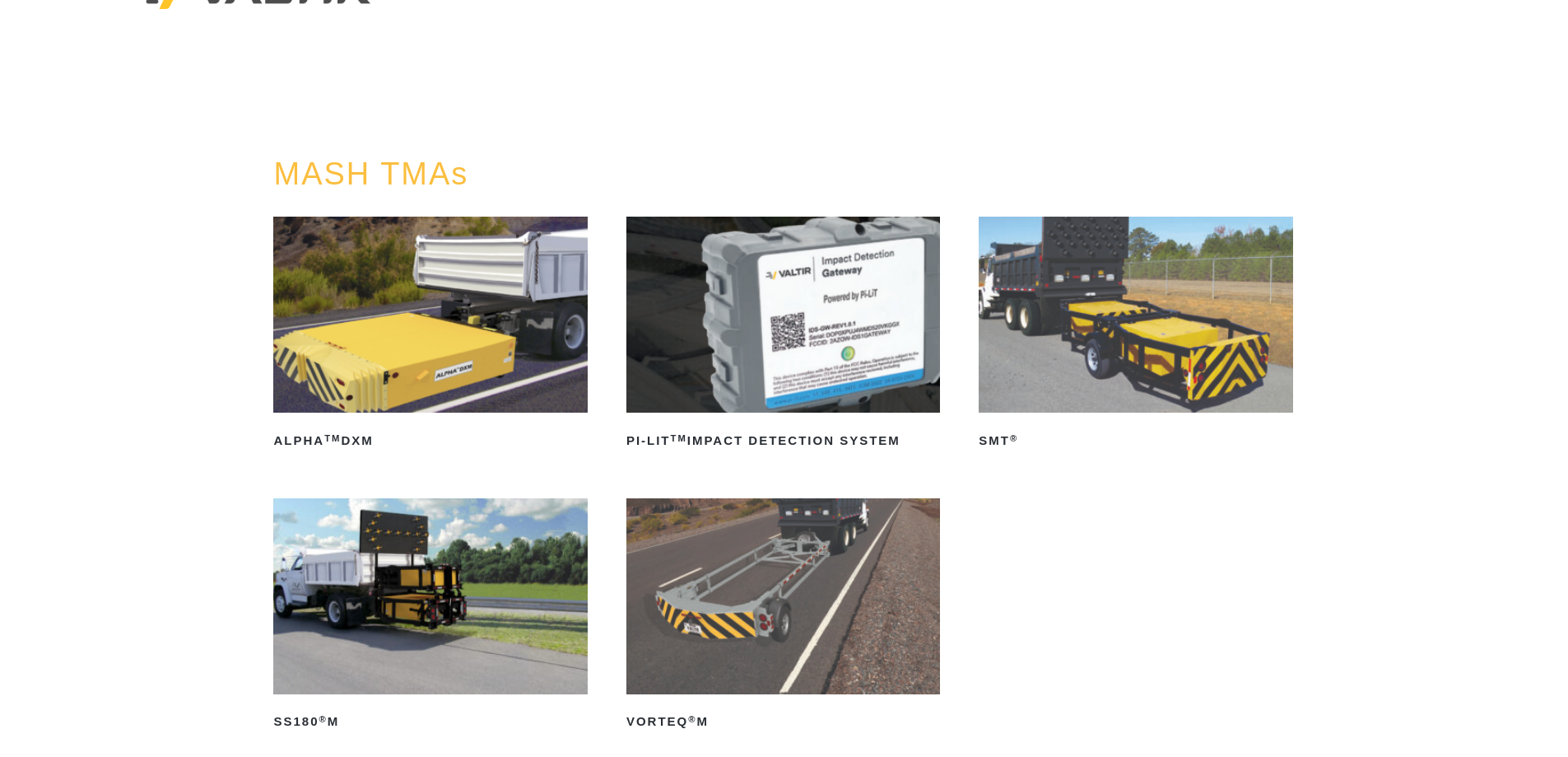
scroll to position [82, 0]
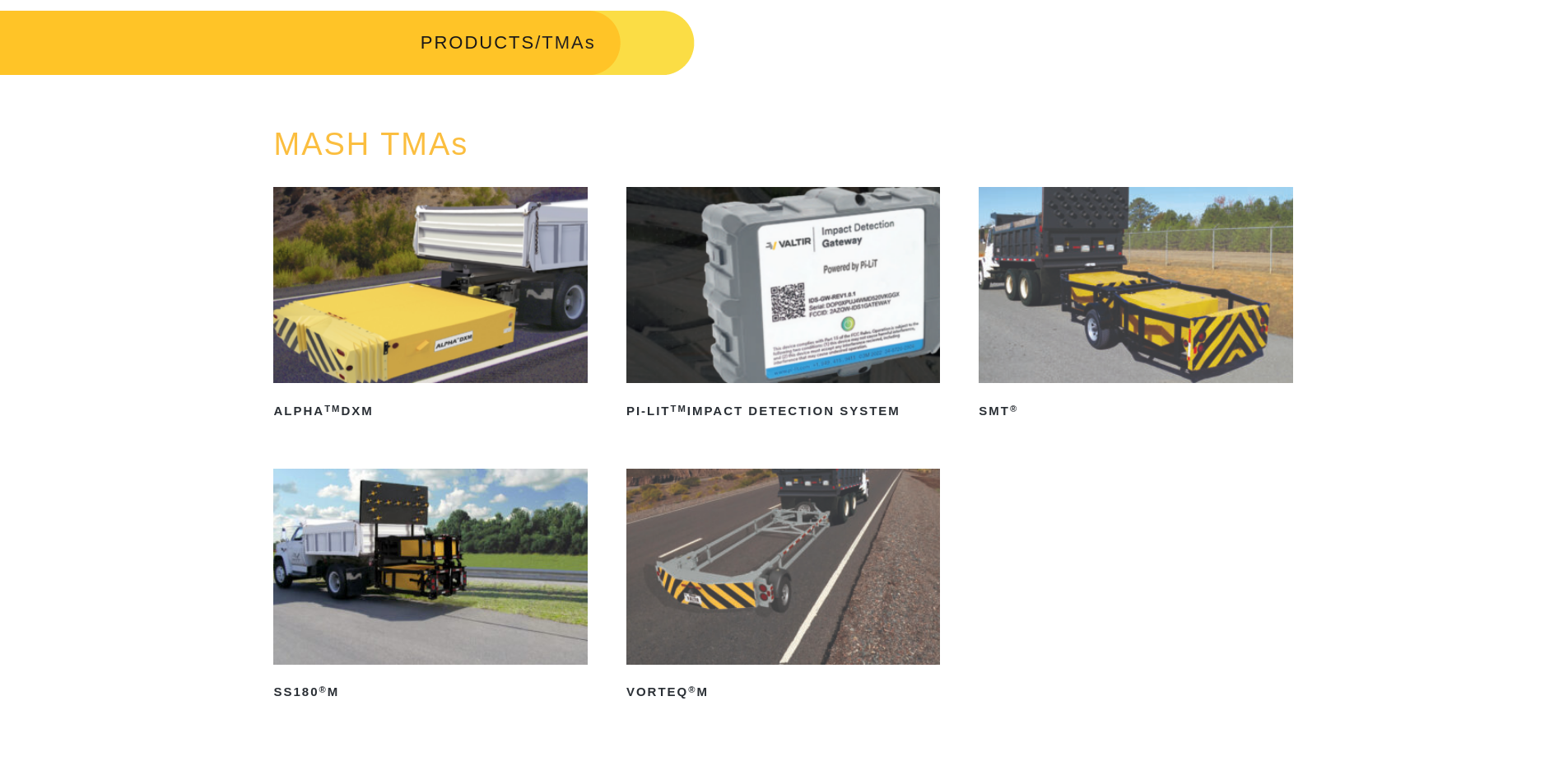
click at [460, 338] on img at bounding box center [430, 285] width 314 height 196
click at [1040, 232] on img at bounding box center [1135, 285] width 314 height 196
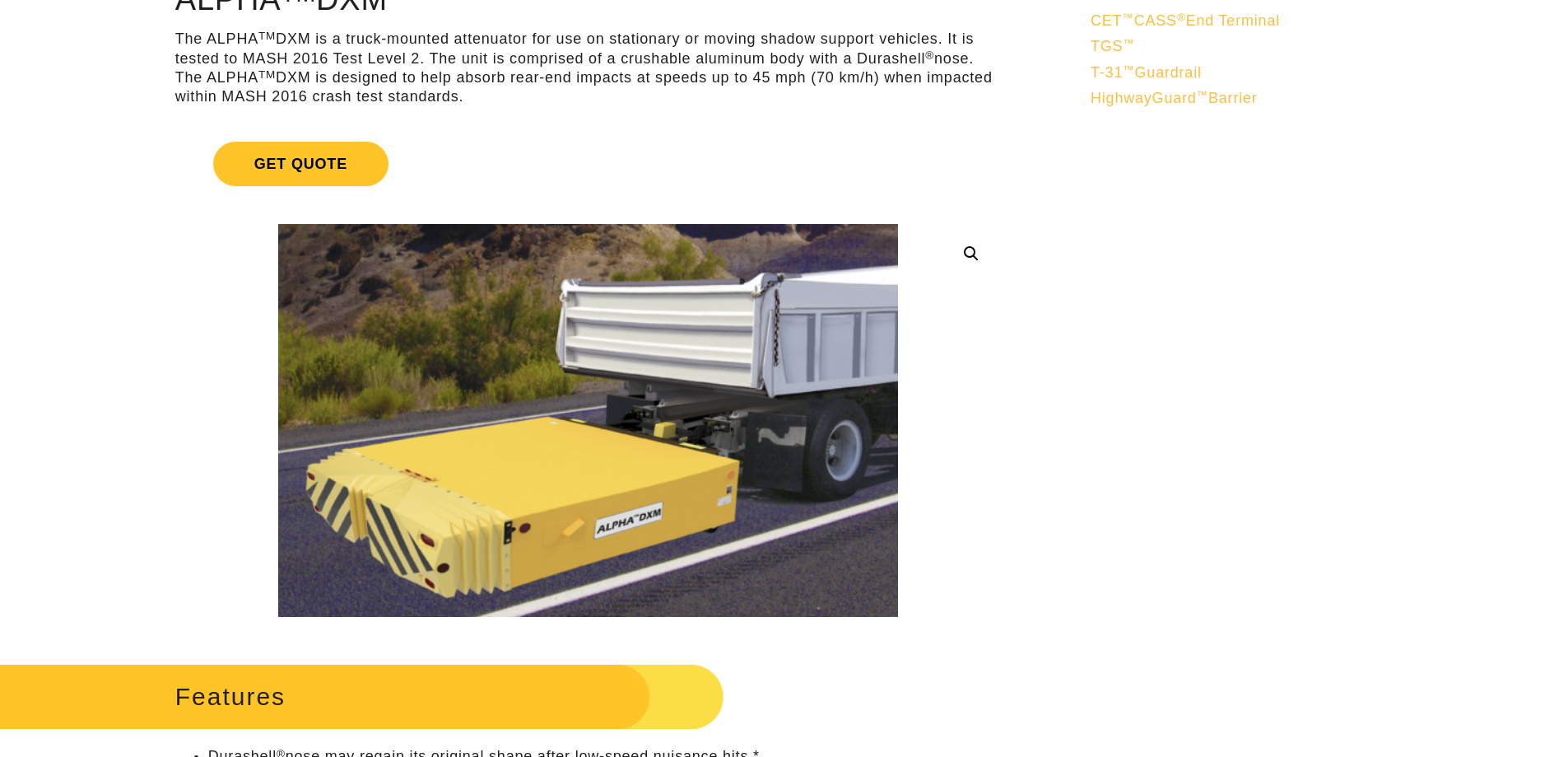
scroll to position [247, 0]
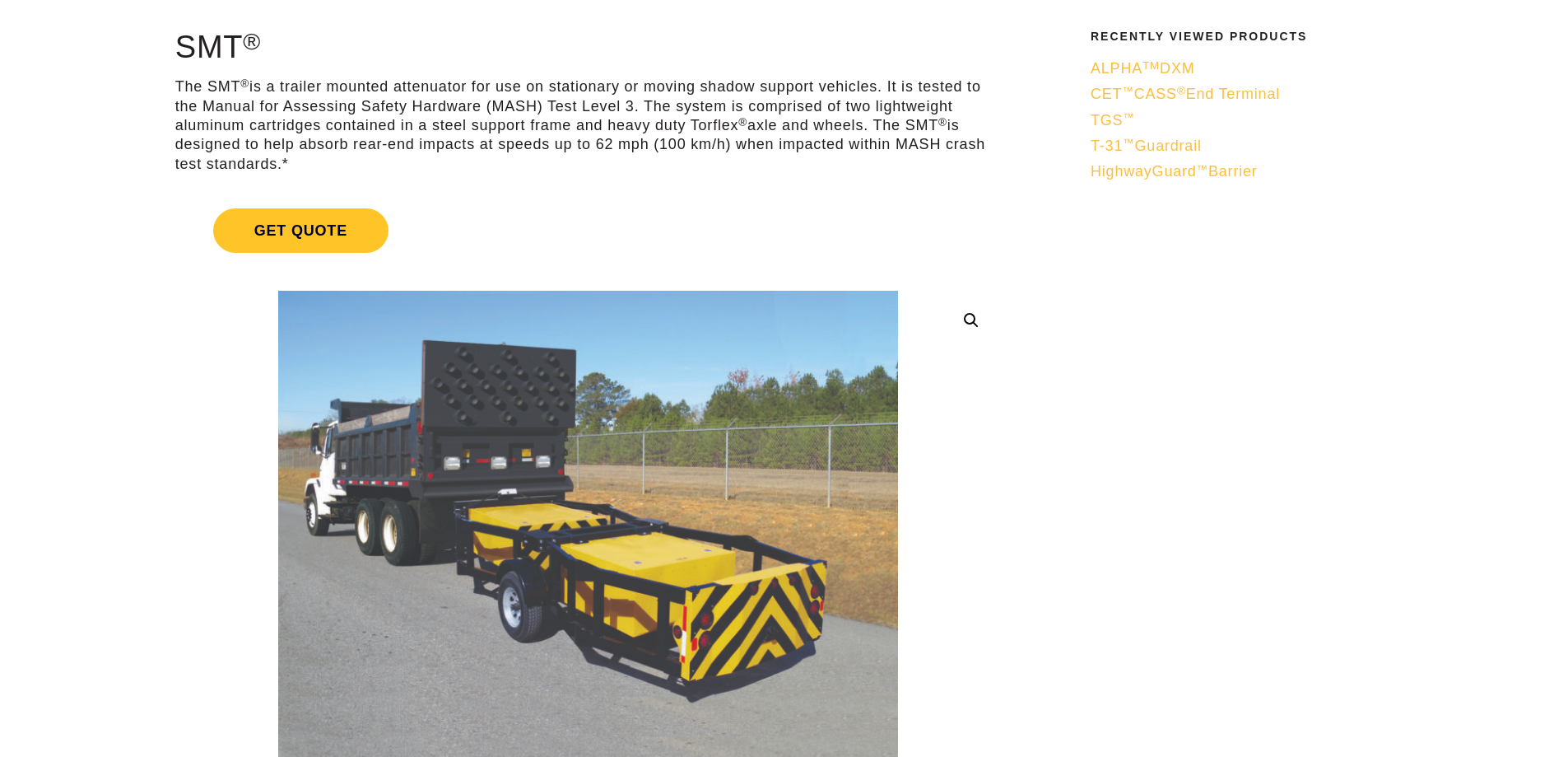
scroll to position [164, 0]
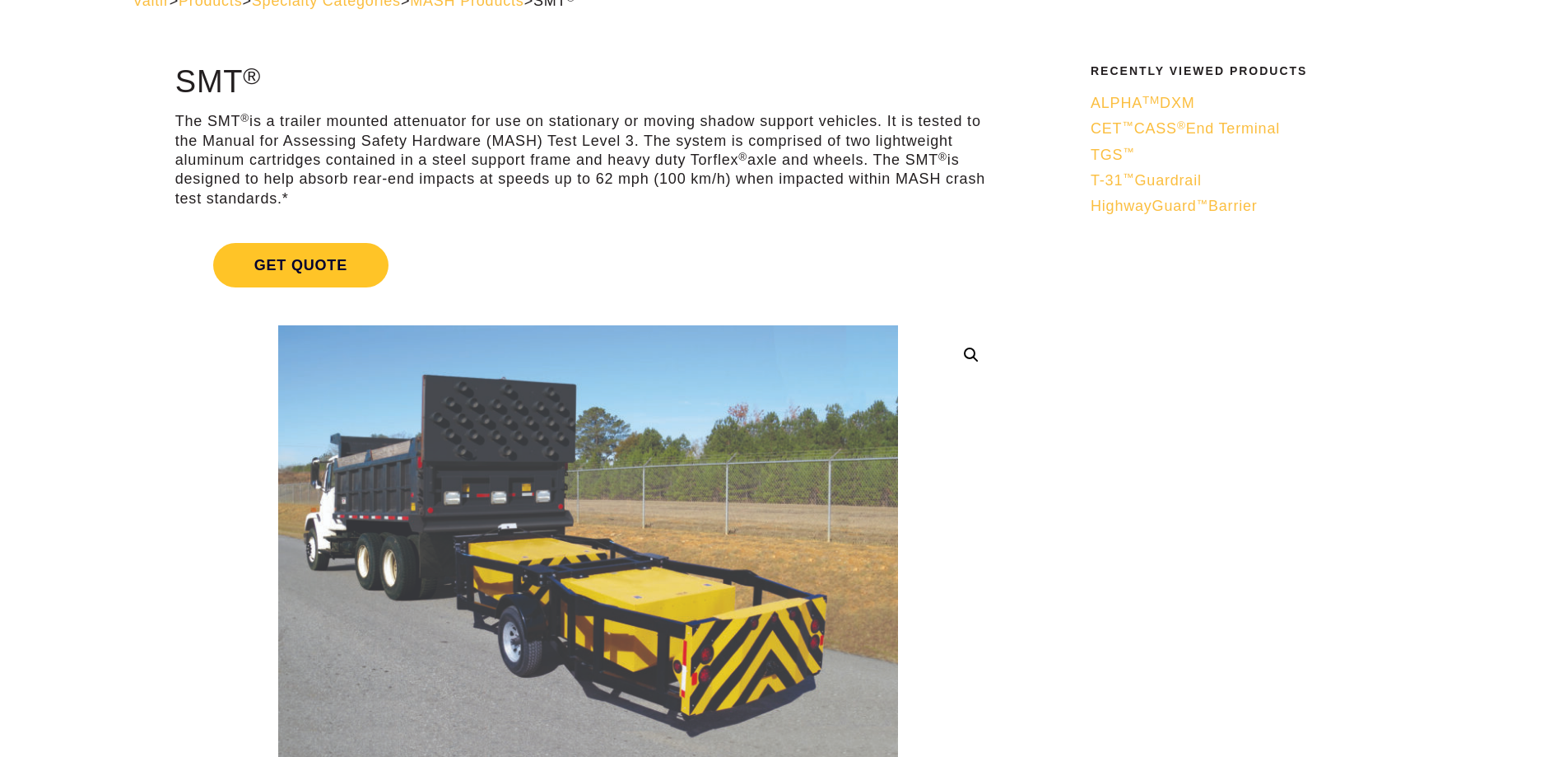
drag, startPoint x: 237, startPoint y: 10, endPoint x: 161, endPoint y: 12, distance: 76.0
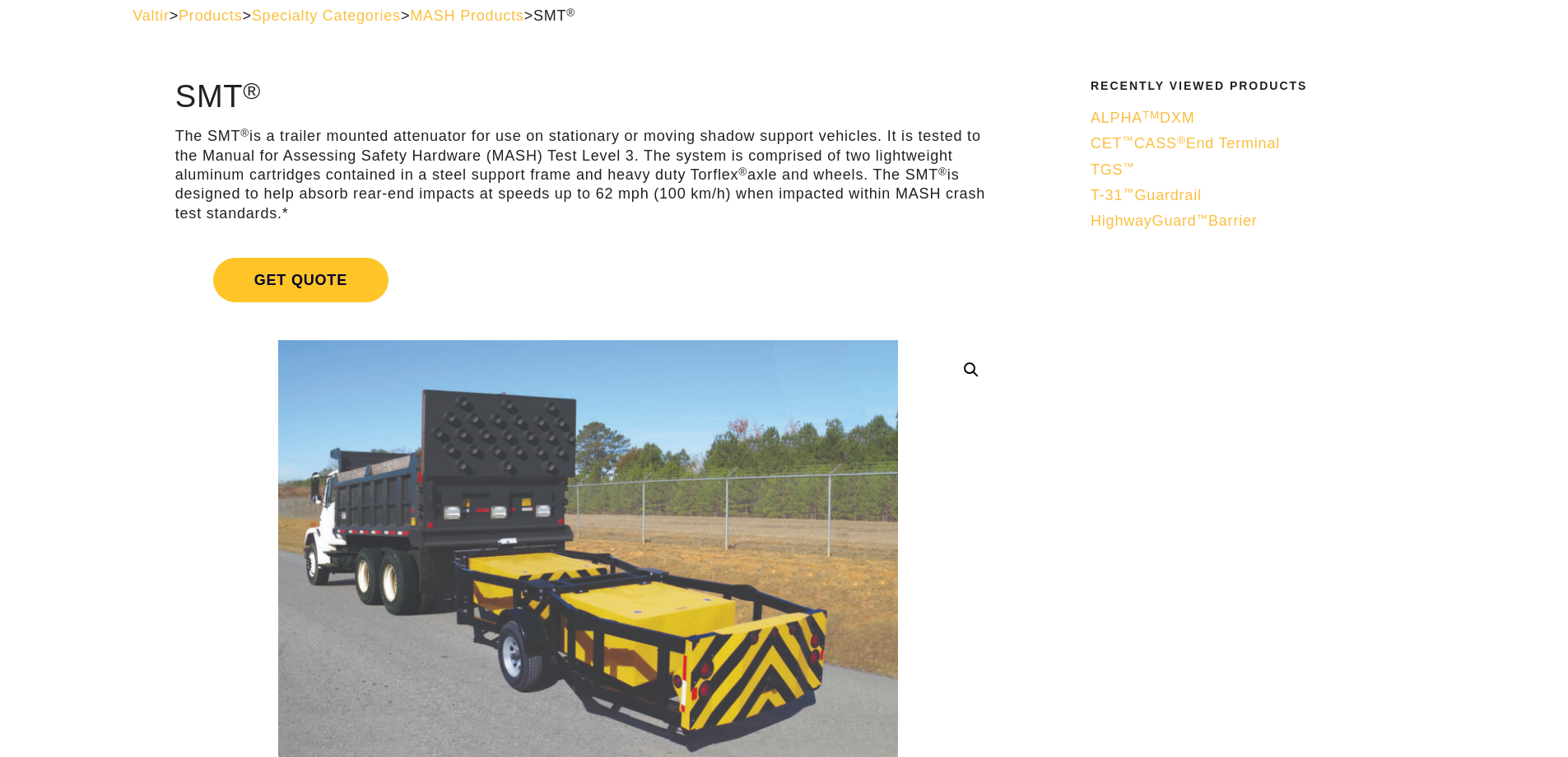
copy div "ir > Products > Specialty Categories > MASH Products > SMT ® SMT"
click at [223, 109] on h1 "SMT ®" at bounding box center [588, 97] width 826 height 35
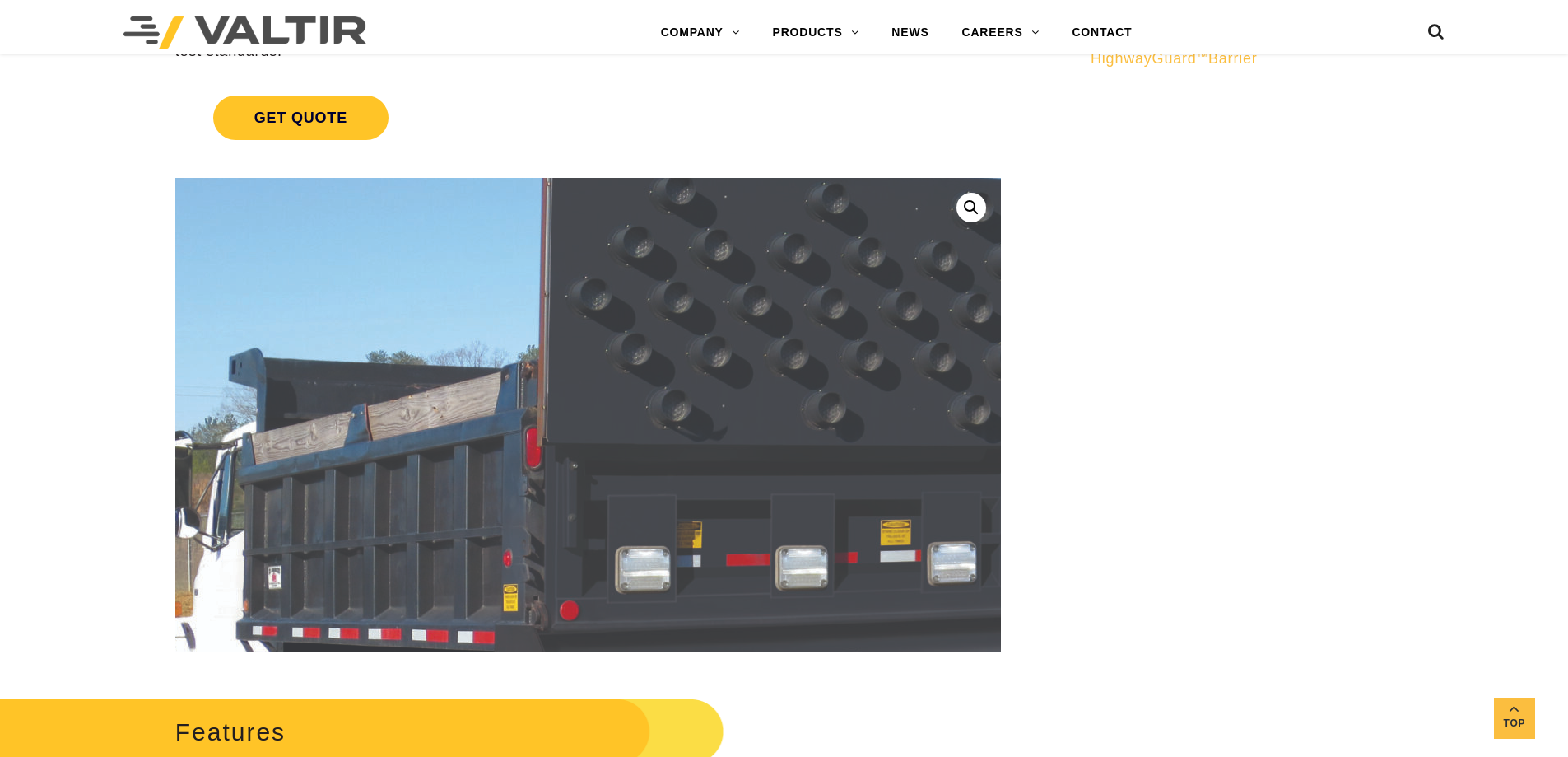
scroll to position [414, 0]
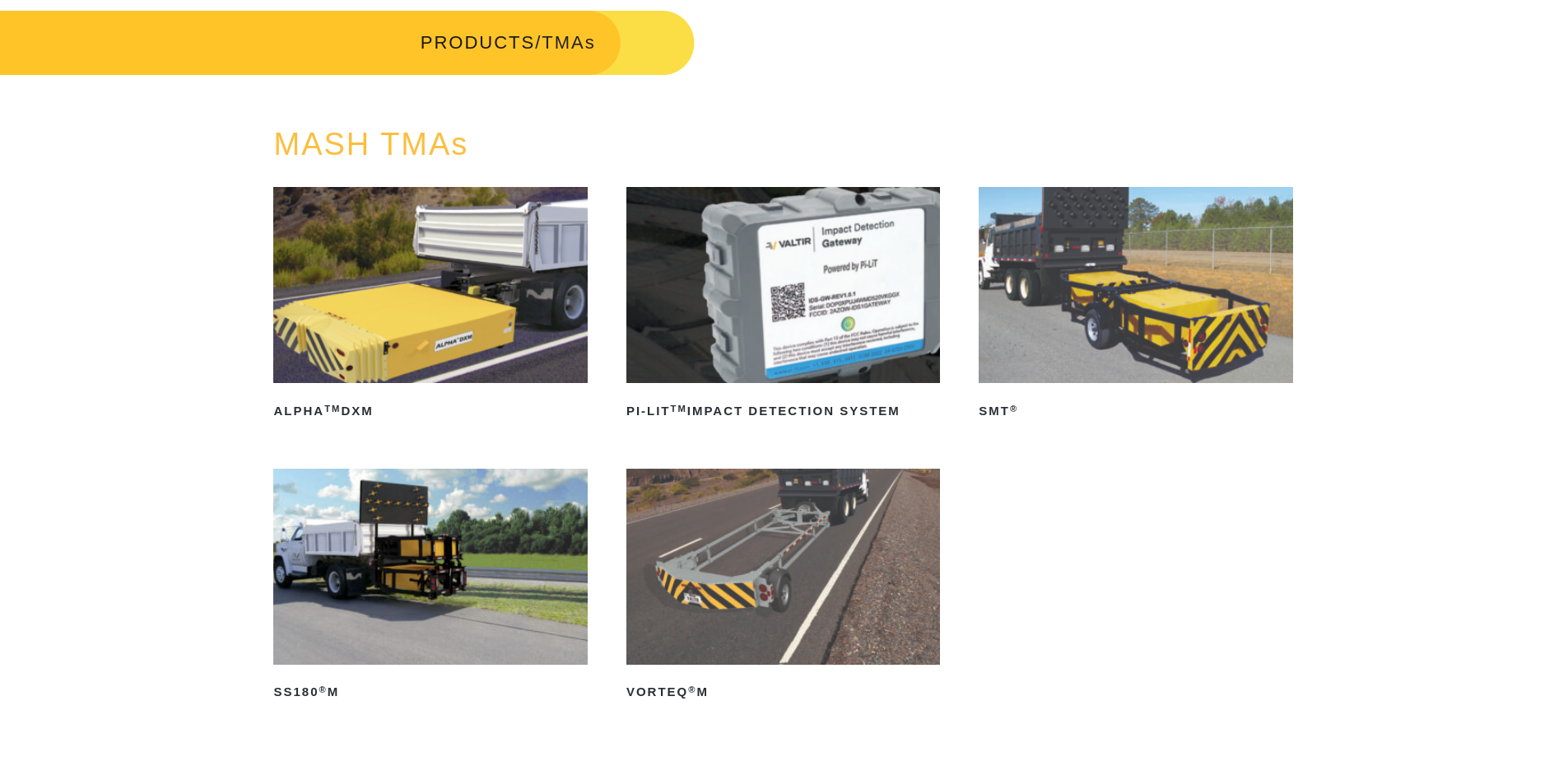
click at [833, 294] on img at bounding box center [783, 285] width 314 height 196
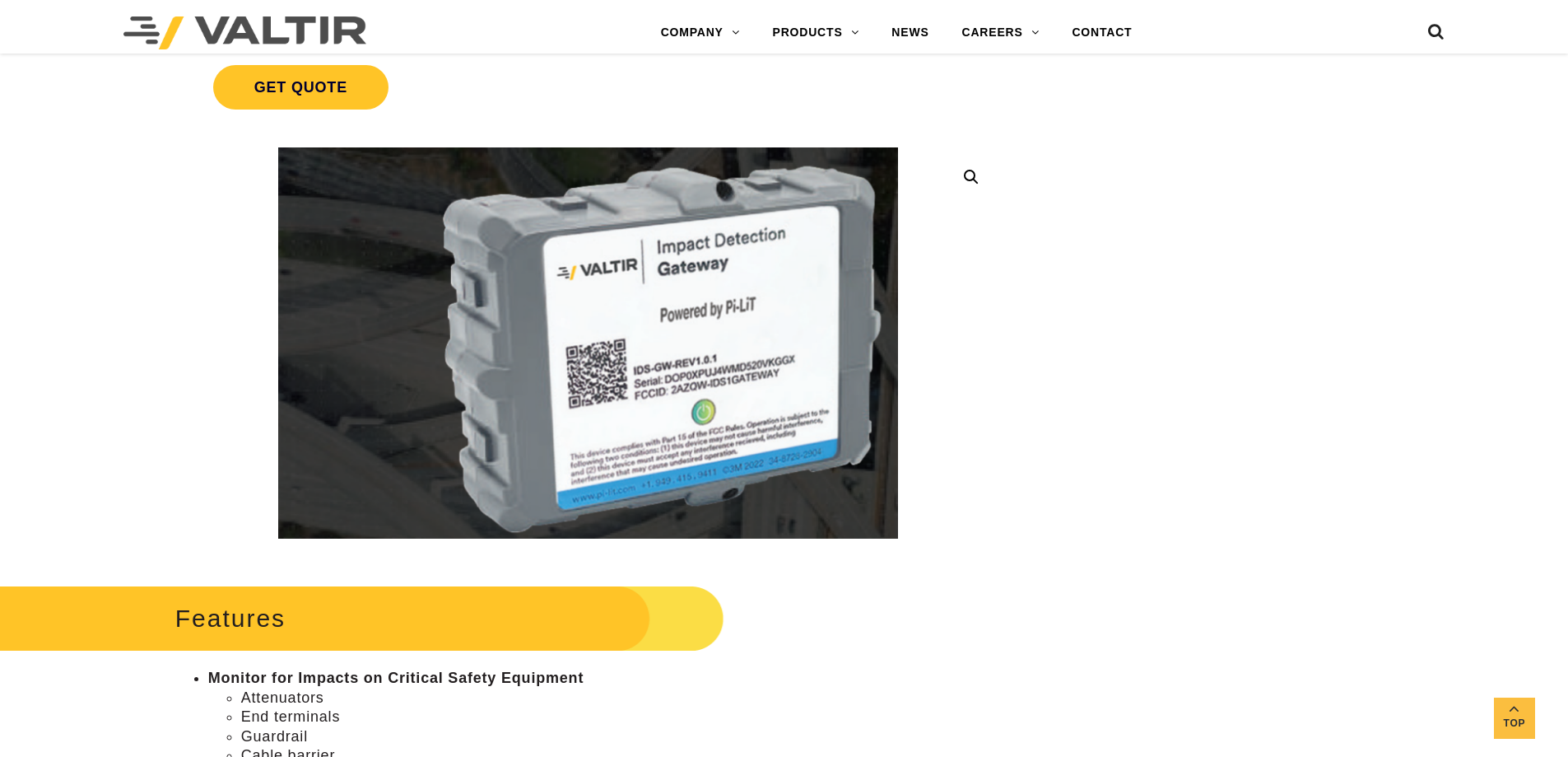
scroll to position [330, 0]
